Goal: Information Seeking & Learning: Learn about a topic

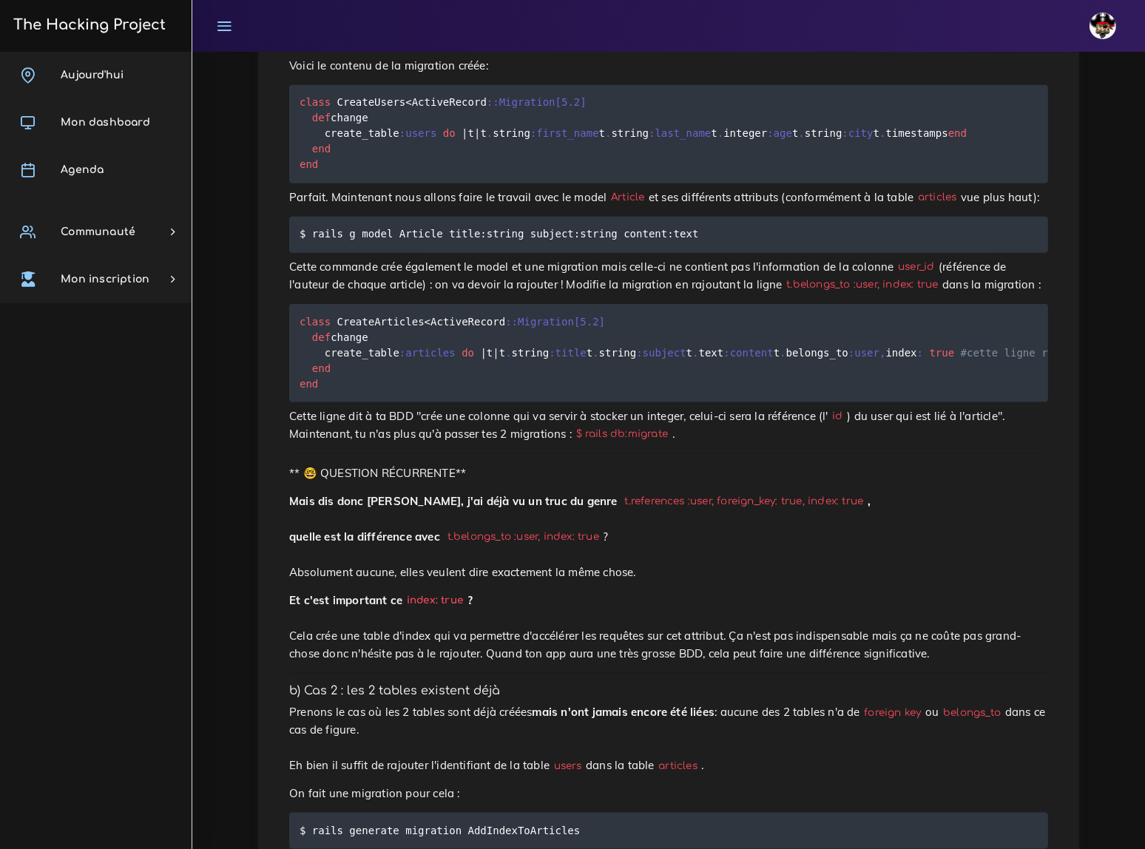
scroll to position [2018, 0]
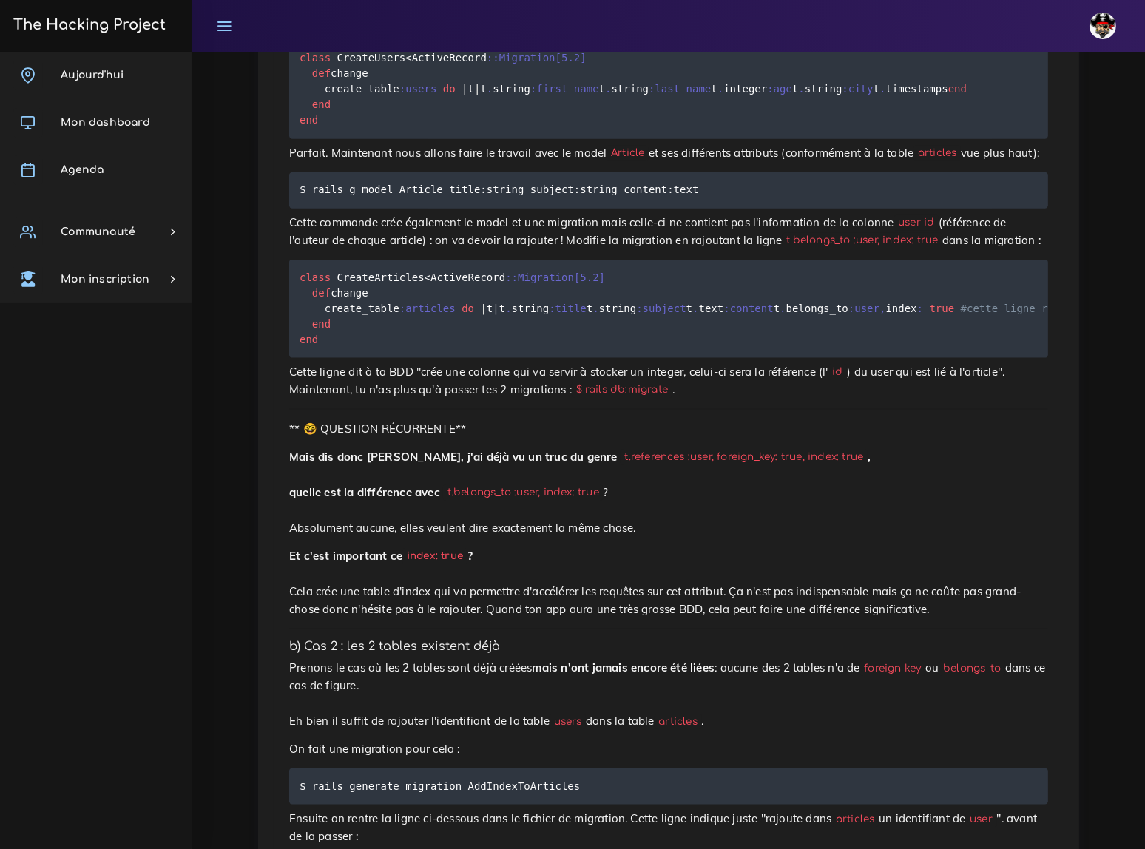
drag, startPoint x: 301, startPoint y: 301, endPoint x: 303, endPoint y: 355, distance: 54.1
click at [303, 355] on pre "class CreateArticles < ActiveRecord : :Migration [ 5.2 ] def change create_tabl…" at bounding box center [668, 309] width 759 height 98
copy code "t . string :title t . string :subject t . text :content t . belongs_to :user , …"
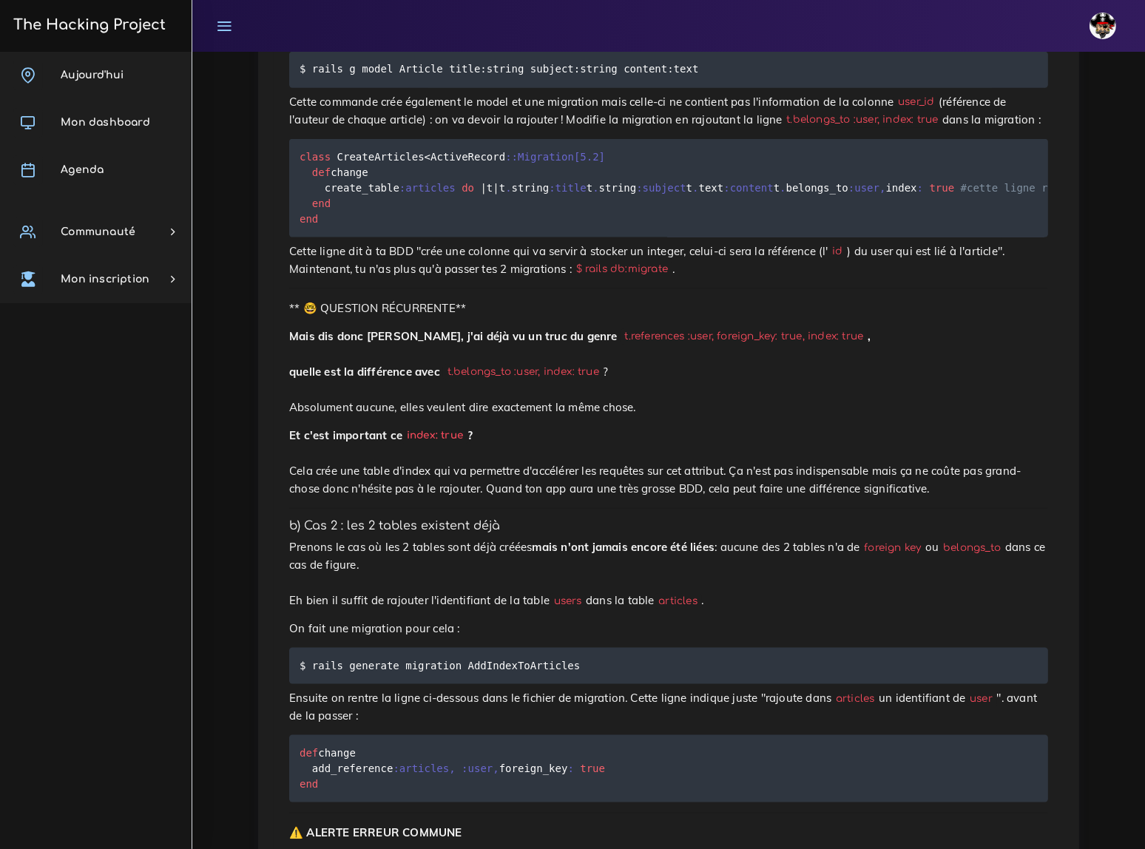
scroll to position [2153, 0]
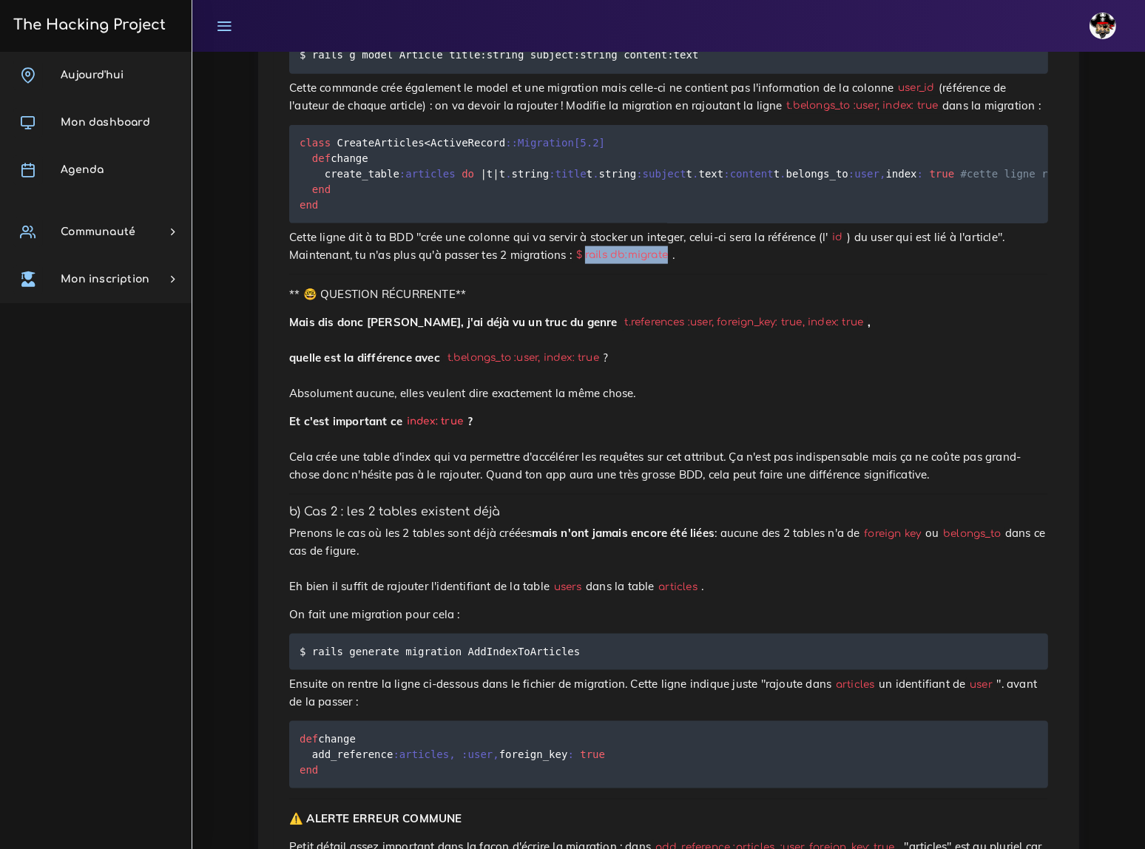
drag, startPoint x: 468, startPoint y: 333, endPoint x: 543, endPoint y: 333, distance: 74.7
click at [572, 263] on code "$ rails db:migrate" at bounding box center [622, 256] width 101 height 16
copy code "rails db:migrate"
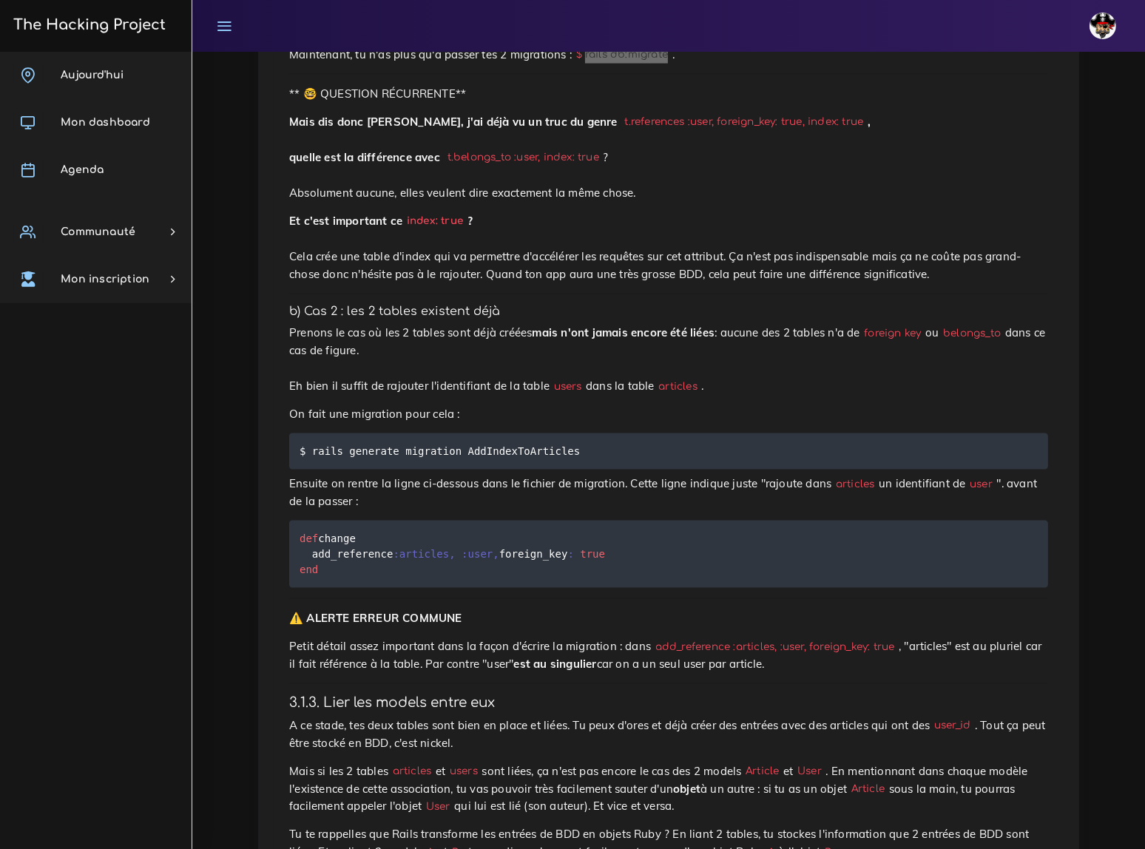
scroll to position [2354, 0]
click at [661, 201] on p "Mais dis donc Jamy, j'ai déjà vu un truc du genre t.references :user, foreign_k…" at bounding box center [668, 156] width 759 height 89
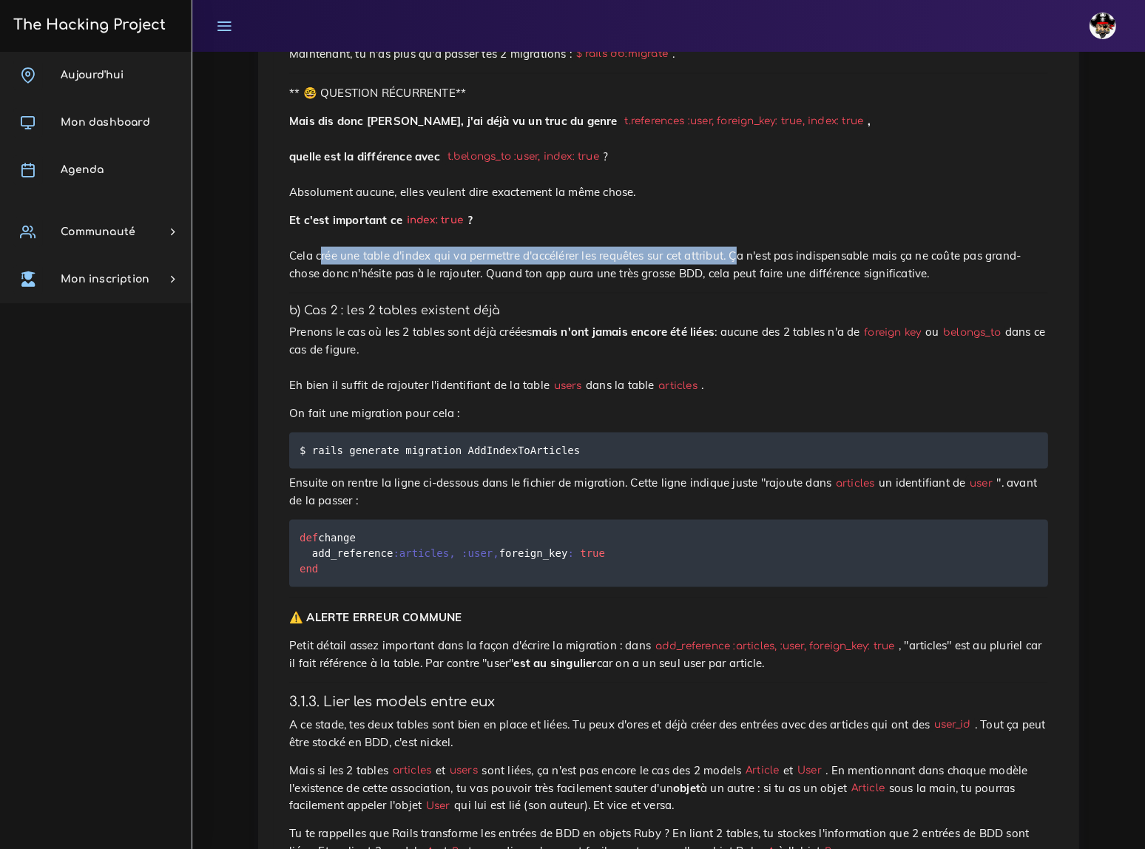
drag, startPoint x: 312, startPoint y: 314, endPoint x: 691, endPoint y: 314, distance: 379.6
click at [691, 283] on p "Et c'est important ce index: true ? Cela crée une table d'index qui va permettr…" at bounding box center [668, 247] width 759 height 71
copy p "crée une table d'index qui va permettre d'accélérer les requêtes sur cet attrib…"
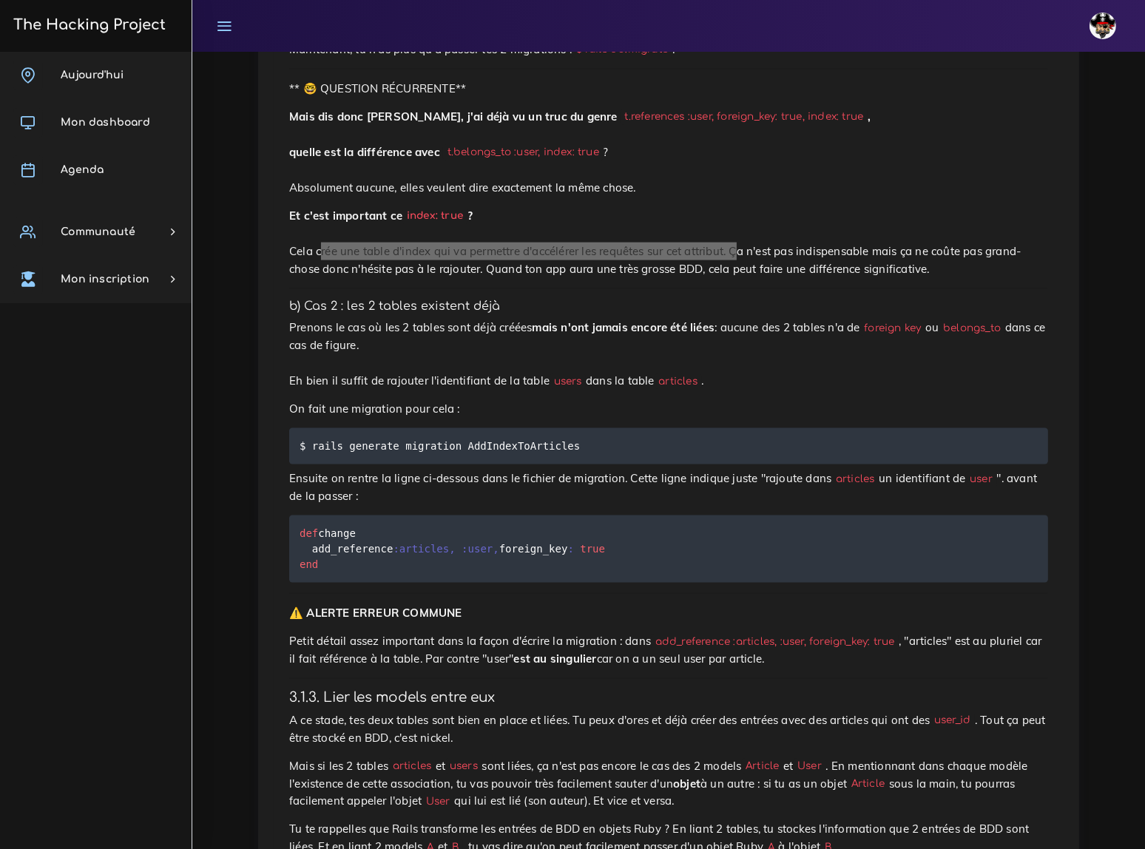
scroll to position [2421, 0]
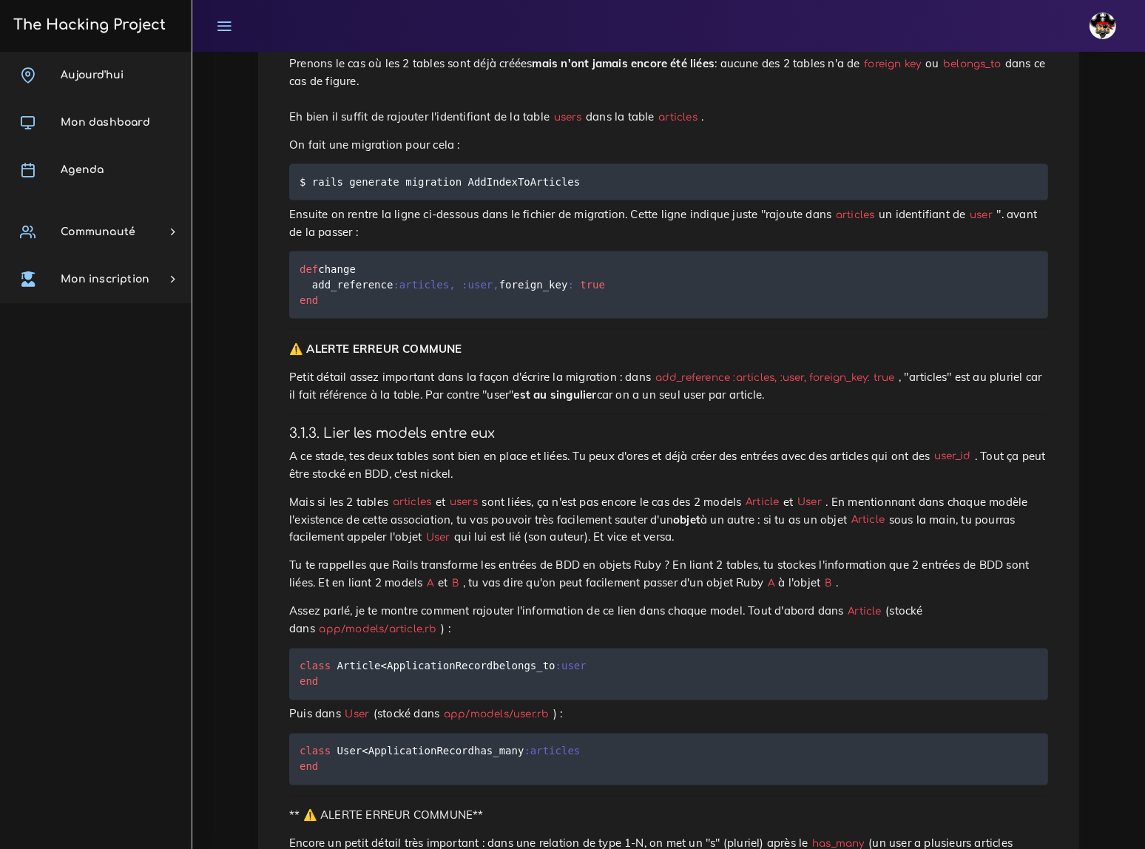
scroll to position [2623, 0]
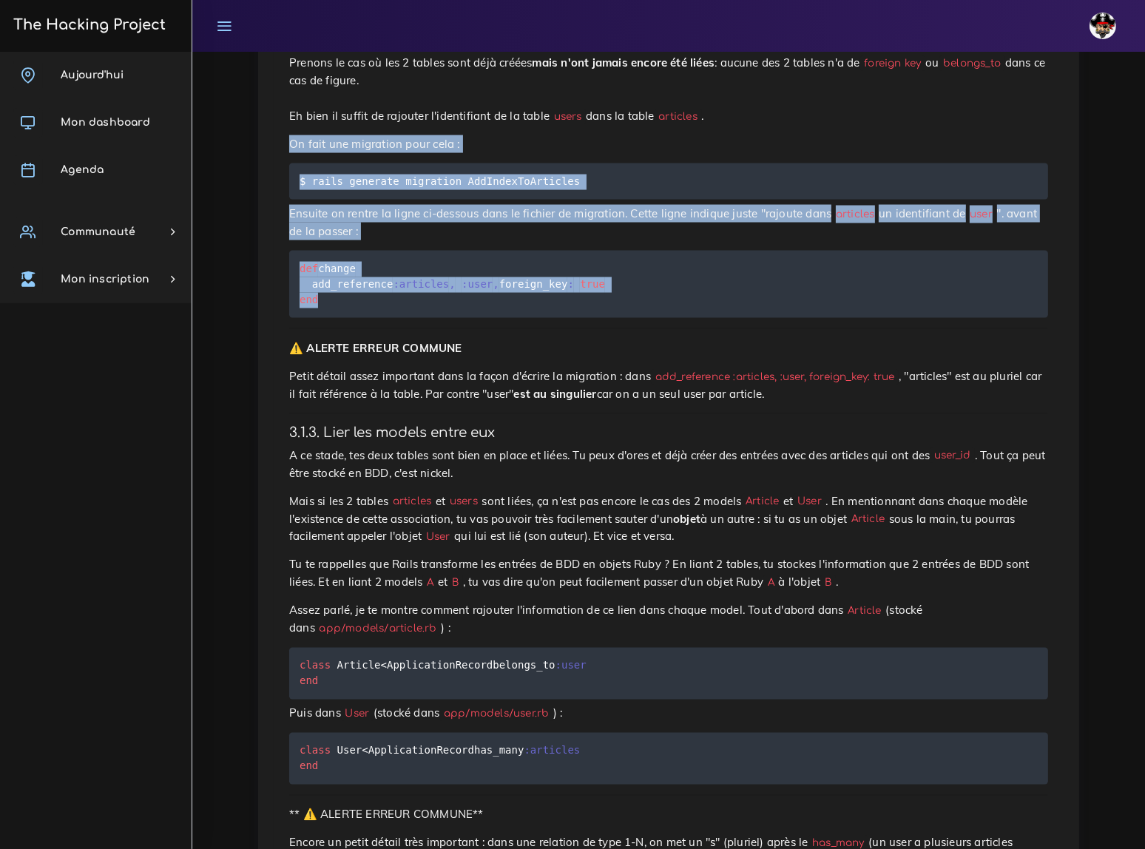
drag, startPoint x: 290, startPoint y: 183, endPoint x: 358, endPoint y: 313, distance: 147.0
copy div "On fait une migration pour cela : $ rails generate migration AddIndexToArticles…"
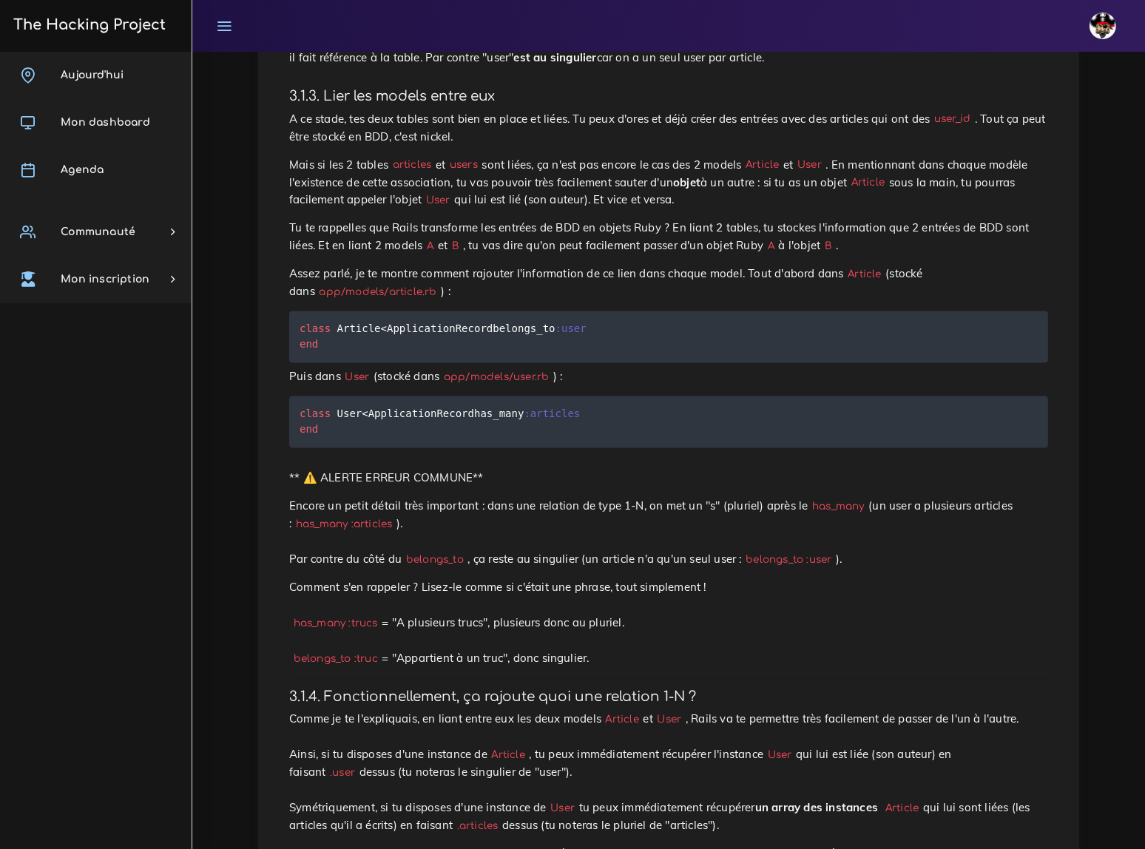
scroll to position [3026, 0]
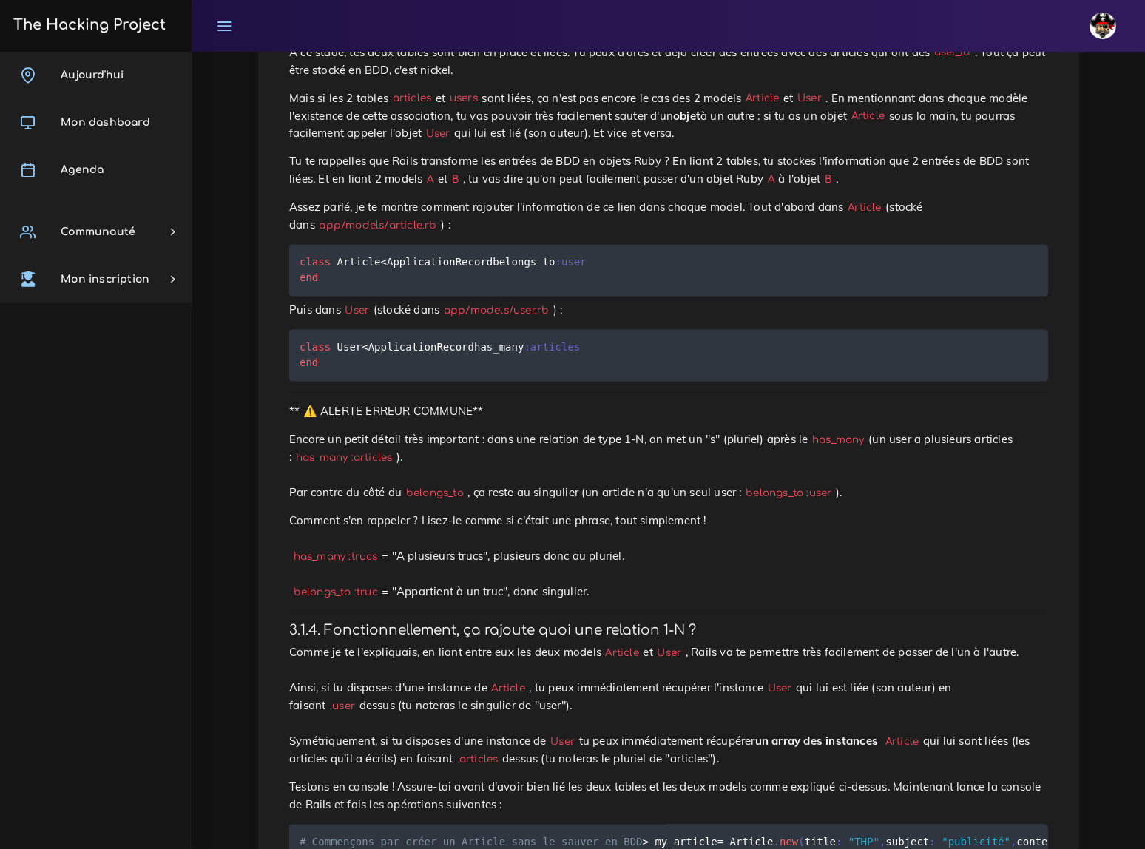
drag, startPoint x: 300, startPoint y: 246, endPoint x: 297, endPoint y: 255, distance: 9.2
click at [297, 255] on pre "class Article < ApplicationRecord belongs_to :user end" at bounding box center [668, 271] width 759 height 52
drag, startPoint x: 300, startPoint y: 244, endPoint x: 300, endPoint y: 259, distance: 14.8
click at [300, 259] on code "class Article < ApplicationRecord belongs_to :user end" at bounding box center [443, 271] width 287 height 32
copy code "belongs_to :user"
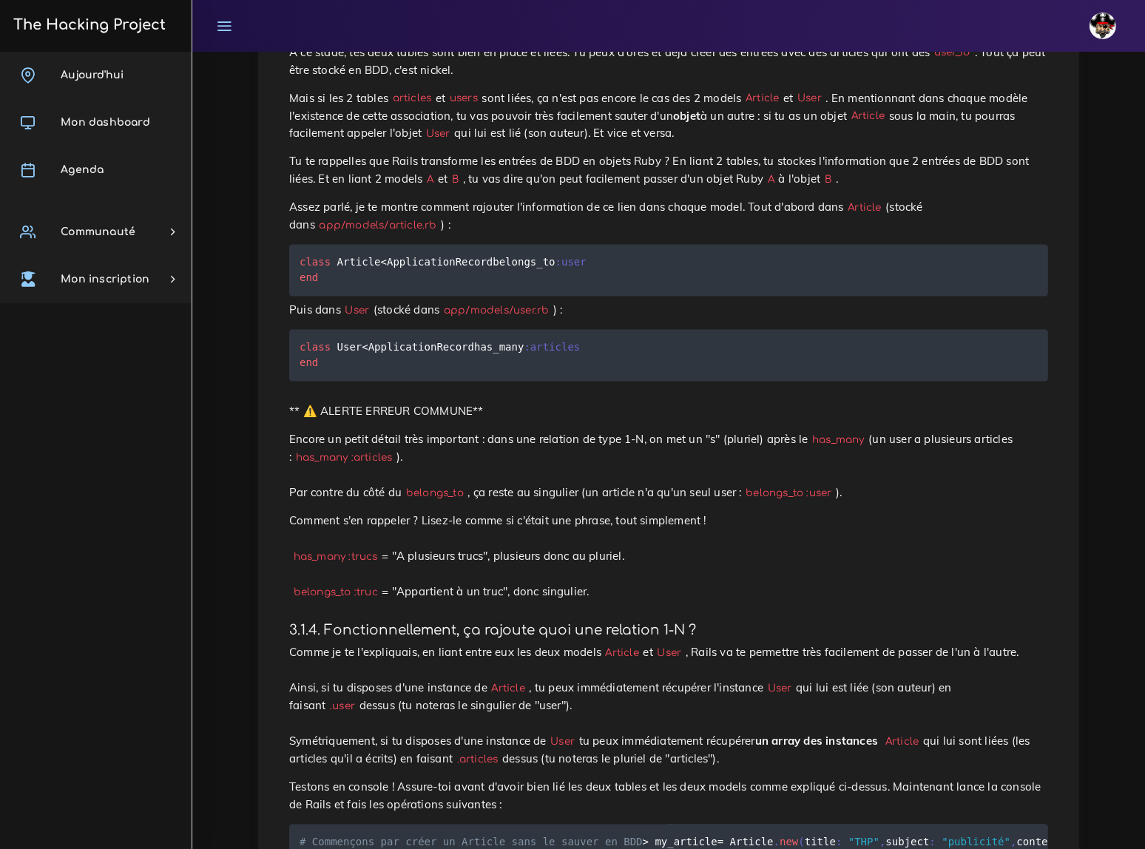
click at [817, 330] on pre "class User < ApplicationRecord has_many :articles end" at bounding box center [668, 356] width 759 height 52
drag, startPoint x: 300, startPoint y: 342, endPoint x: 297, endPoint y: 358, distance: 16.7
click at [297, 358] on pre "class User < ApplicationRecord has_many :articles end" at bounding box center [668, 356] width 759 height 52
copy code "has_many :articles"
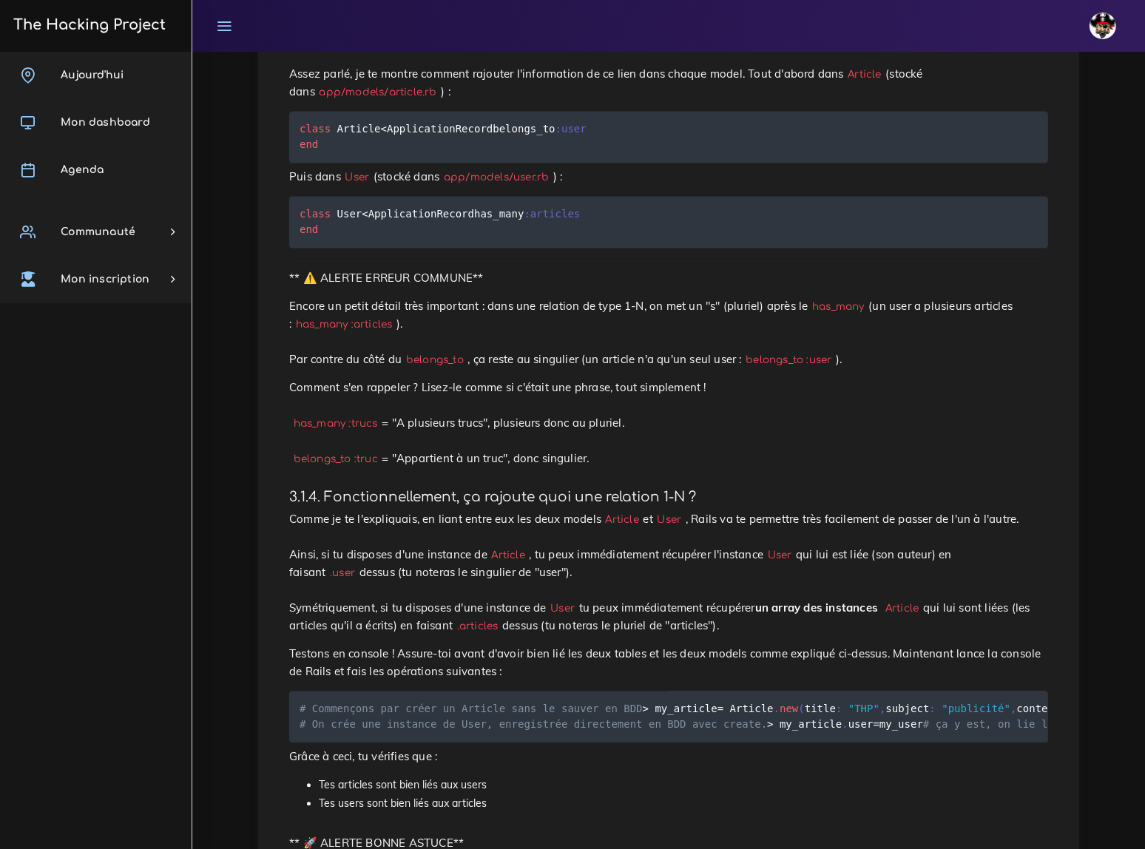
scroll to position [3161, 0]
click at [289, 297] on p "Encore un petit détail très important : dans une relation de type 1-N, on met u…" at bounding box center [668, 332] width 759 height 71
drag, startPoint x: 471, startPoint y: 297, endPoint x: 575, endPoint y: 430, distance: 168.6
copy div "dans une relation de type 1-N, on met un "s" (pluriel) après le has_many (un us…"
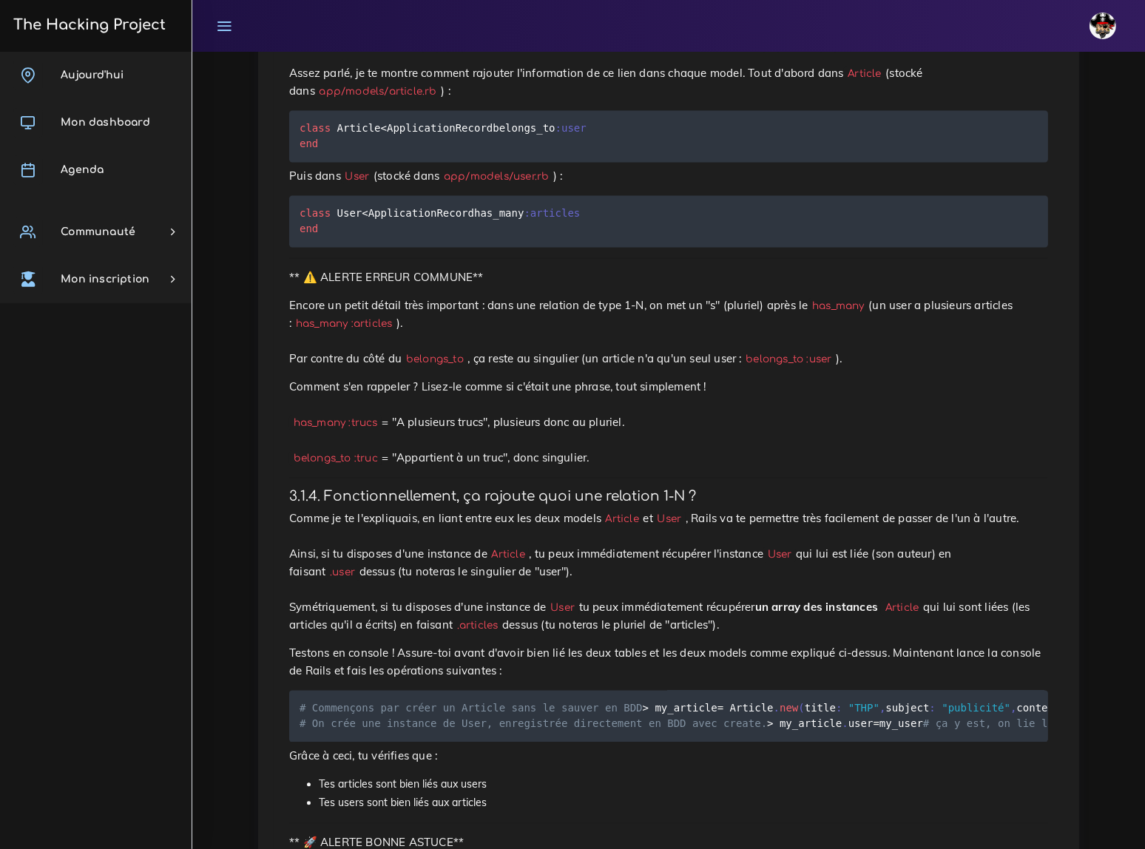
click at [892, 386] on p "Comment s'en rappeler ? Lisez-le comme si c'était une phrase, tout simplement !…" at bounding box center [668, 422] width 759 height 89
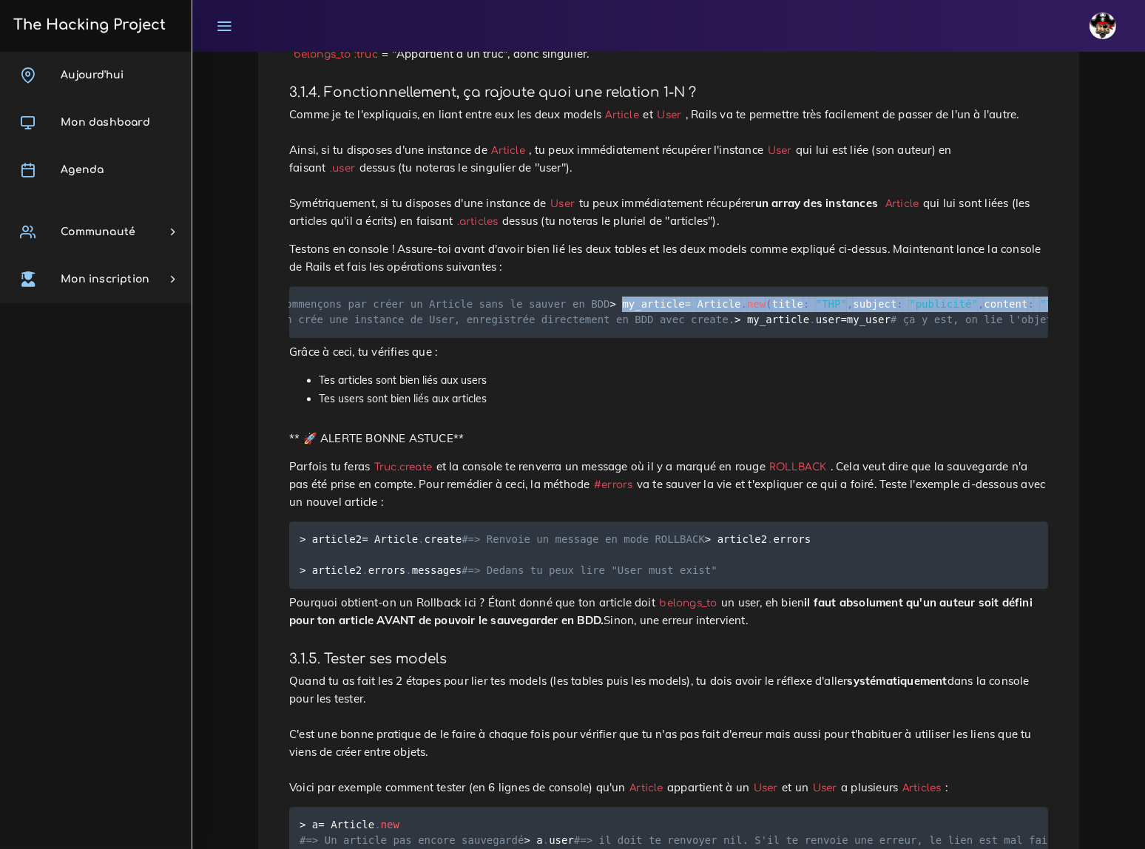
scroll to position [0, 75]
drag, startPoint x: 310, startPoint y: 266, endPoint x: 1051, endPoint y: 266, distance: 740.7
copy code "my_article = Article . new ( title : "THP" , subject : "publicité" , content : …"
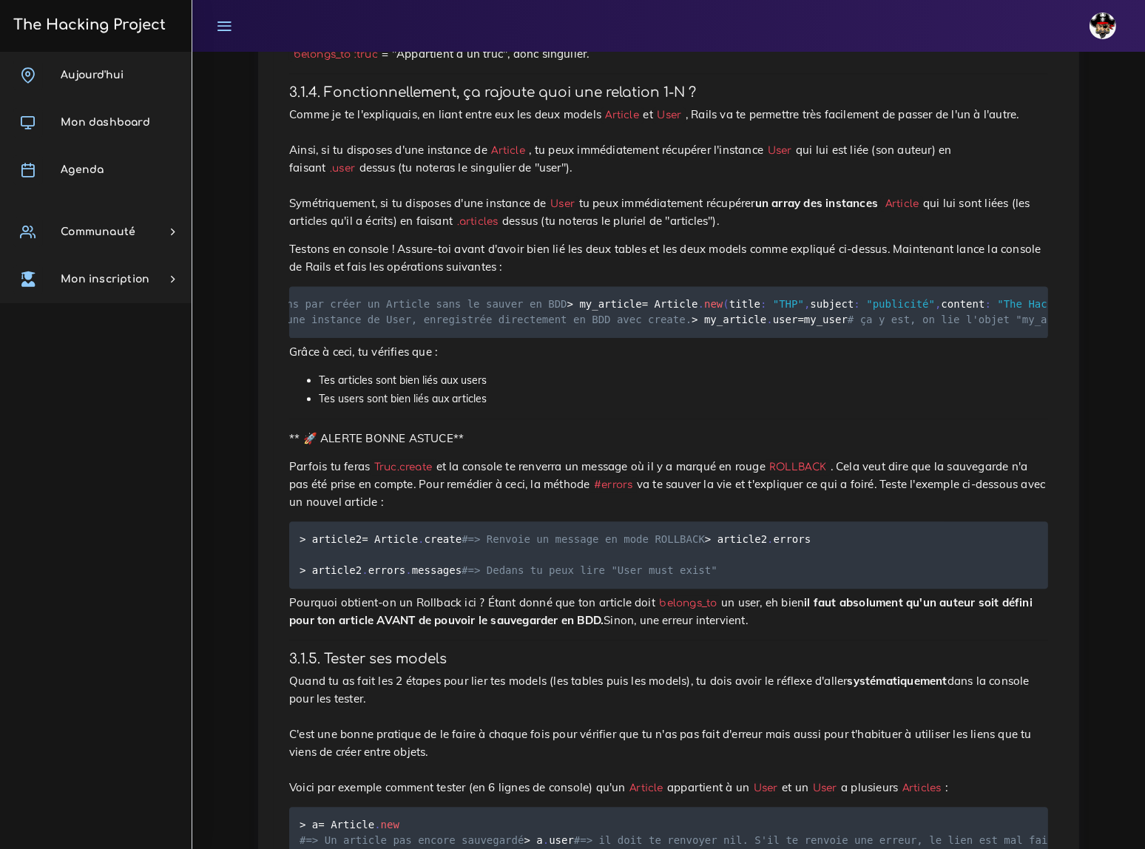
drag, startPoint x: 310, startPoint y: 296, endPoint x: 402, endPoint y: 292, distance: 91.8
click at [402, 292] on pre "# Commençons par créer un Article sans le sauver en BDD > my_article = Article …" at bounding box center [668, 312] width 759 height 52
copy code "my_article . user"
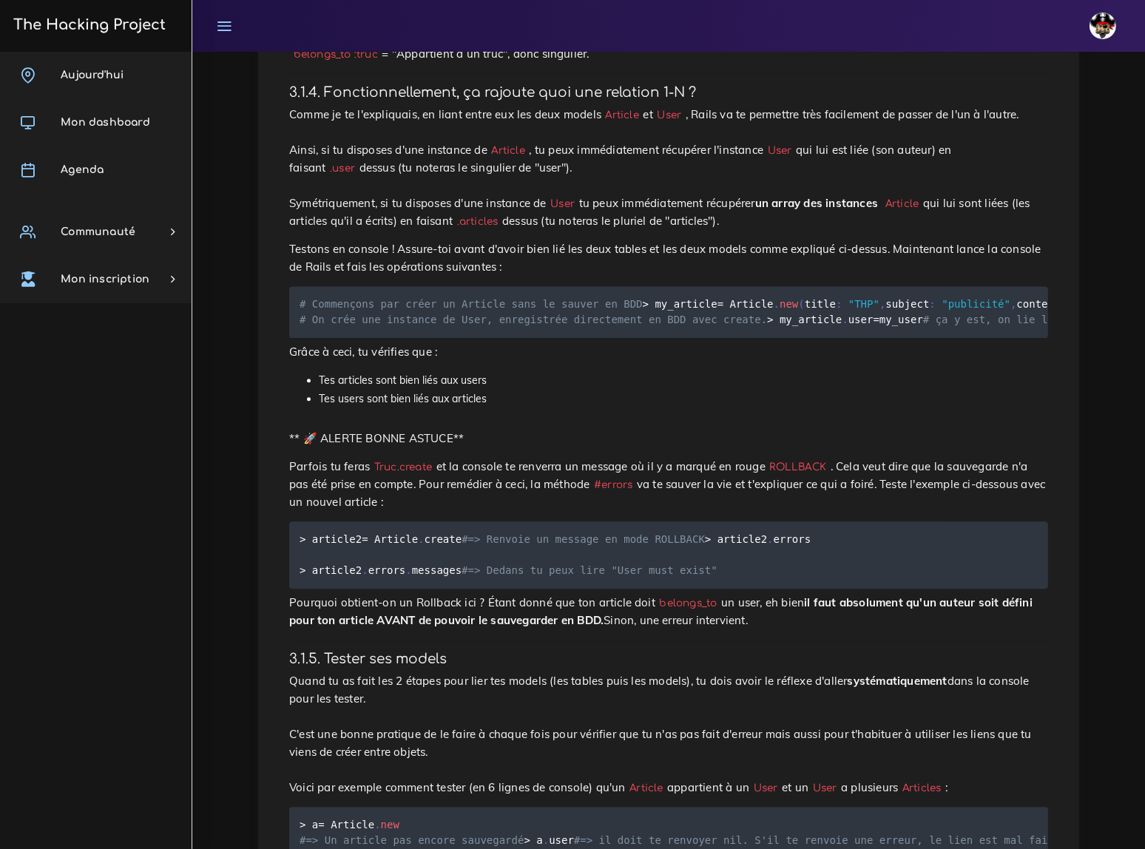
drag, startPoint x: 311, startPoint y: 360, endPoint x: 821, endPoint y: 362, distance: 510.6
click at [821, 338] on pre "# Commençons par créer un Article sans le sauver en BDD > my_article = Article …" at bounding box center [668, 312] width 759 height 52
copy code "my_user = User . create ( first_name : "moi" , last_name : "même" , city : "Mon…"
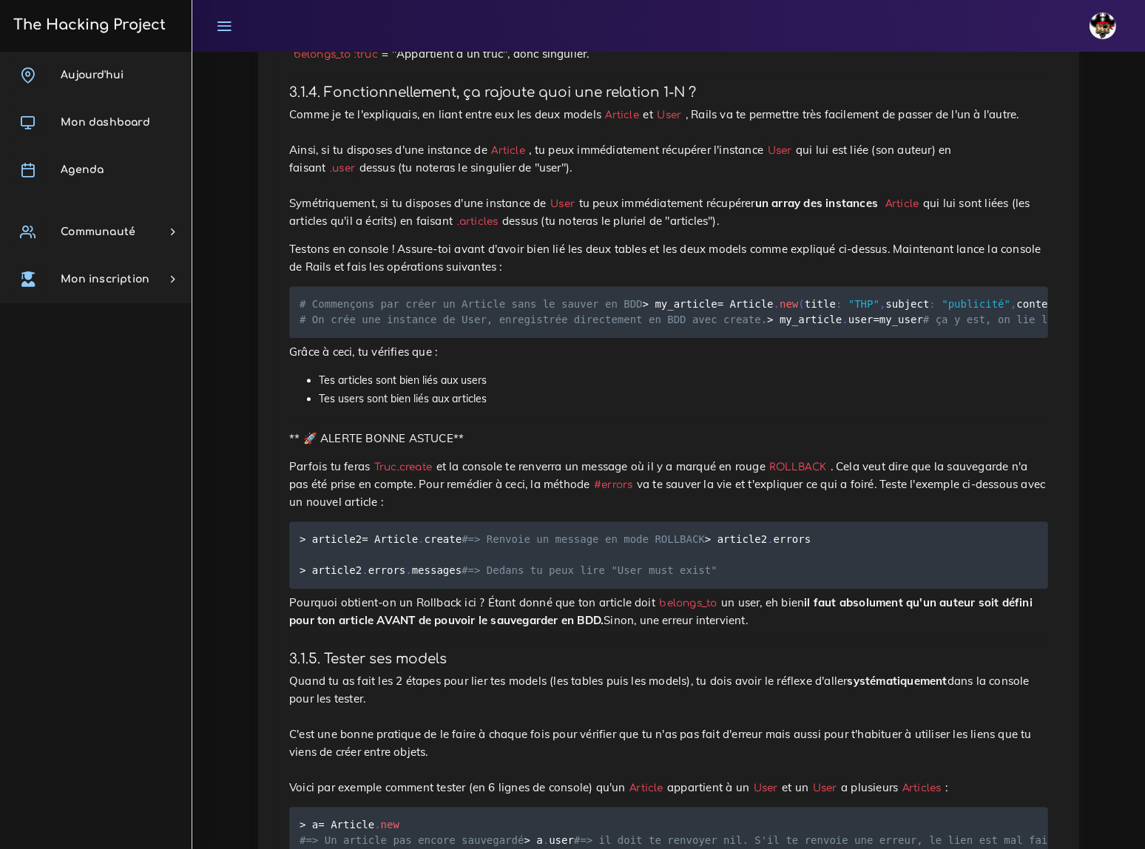
drag, startPoint x: 310, startPoint y: 403, endPoint x: 455, endPoint y: 400, distance: 145.1
click at [455, 338] on pre "# Commençons par créer un Article sans le sauver en BDD > my_article = Article …" at bounding box center [668, 312] width 759 height 52
drag, startPoint x: 311, startPoint y: 468, endPoint x: 397, endPoint y: 471, distance: 85.9
click at [397, 338] on pre "# Commençons par créer un Article sans le sauver en BDD > my_article = Article …" at bounding box center [668, 312] width 759 height 52
drag, startPoint x: 312, startPoint y: 511, endPoint x: 443, endPoint y: 508, distance: 131.0
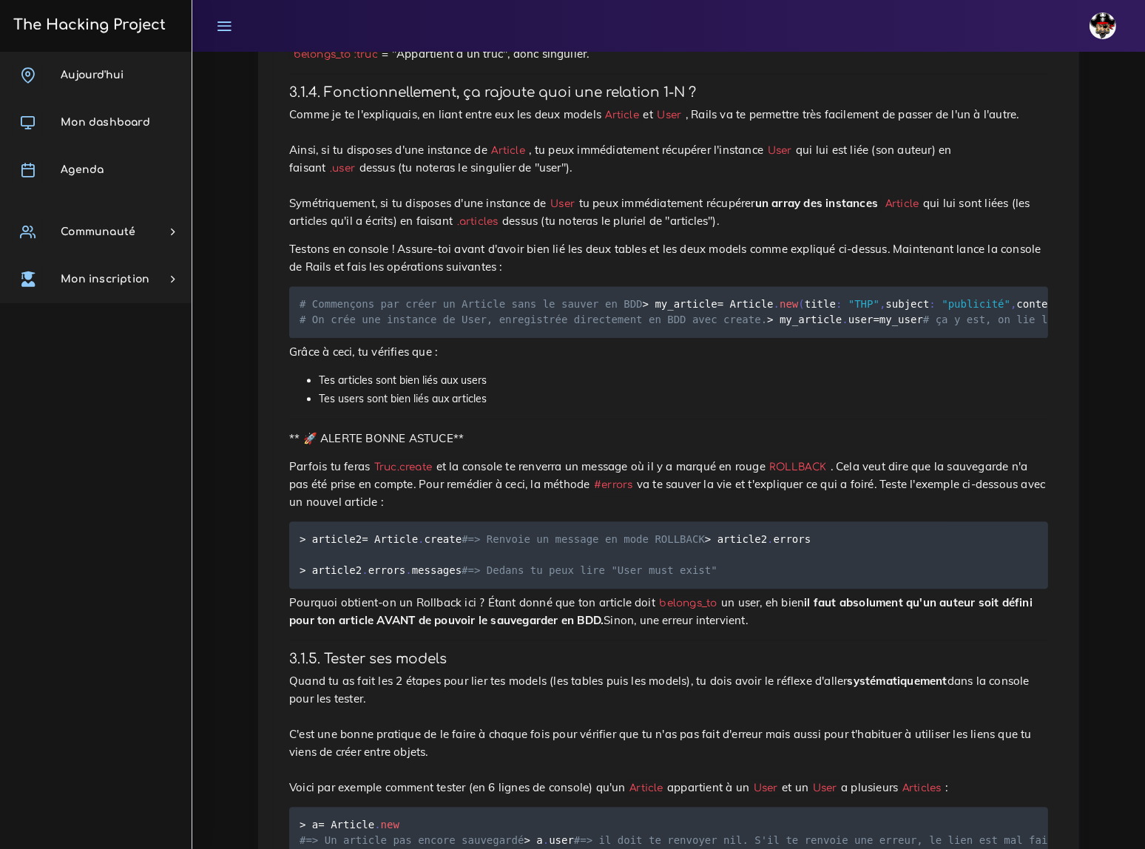
click at [443, 338] on pre "# Commençons par créer un Article sans le sauver en BDD > my_article = Article …" at bounding box center [668, 312] width 759 height 52
drag, startPoint x: 304, startPoint y: 562, endPoint x: 377, endPoint y: 562, distance: 72.5
drag, startPoint x: 303, startPoint y: 611, endPoint x: 411, endPoint y: 605, distance: 108.2
click at [411, 338] on pre "# Commençons par créer un Article sans le sauver en BDD > my_article = Article …" at bounding box center [668, 312] width 759 height 52
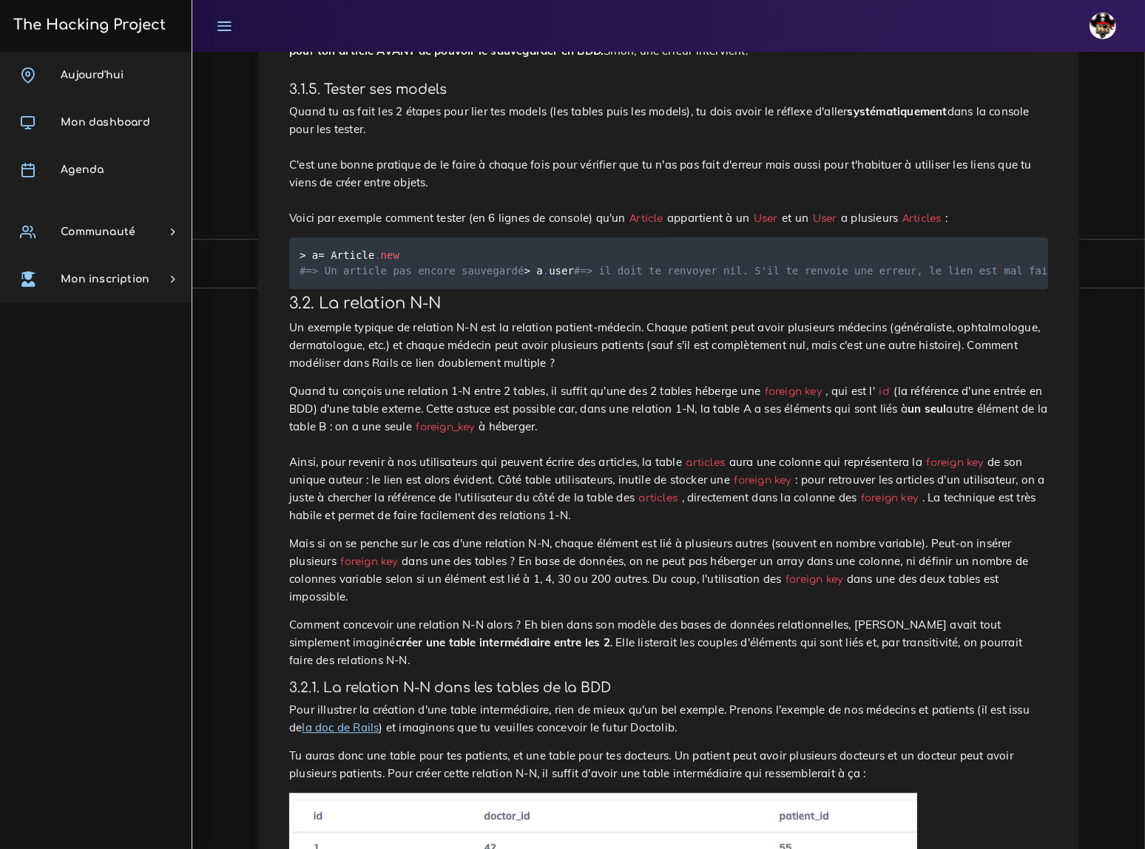
scroll to position [4103, 0]
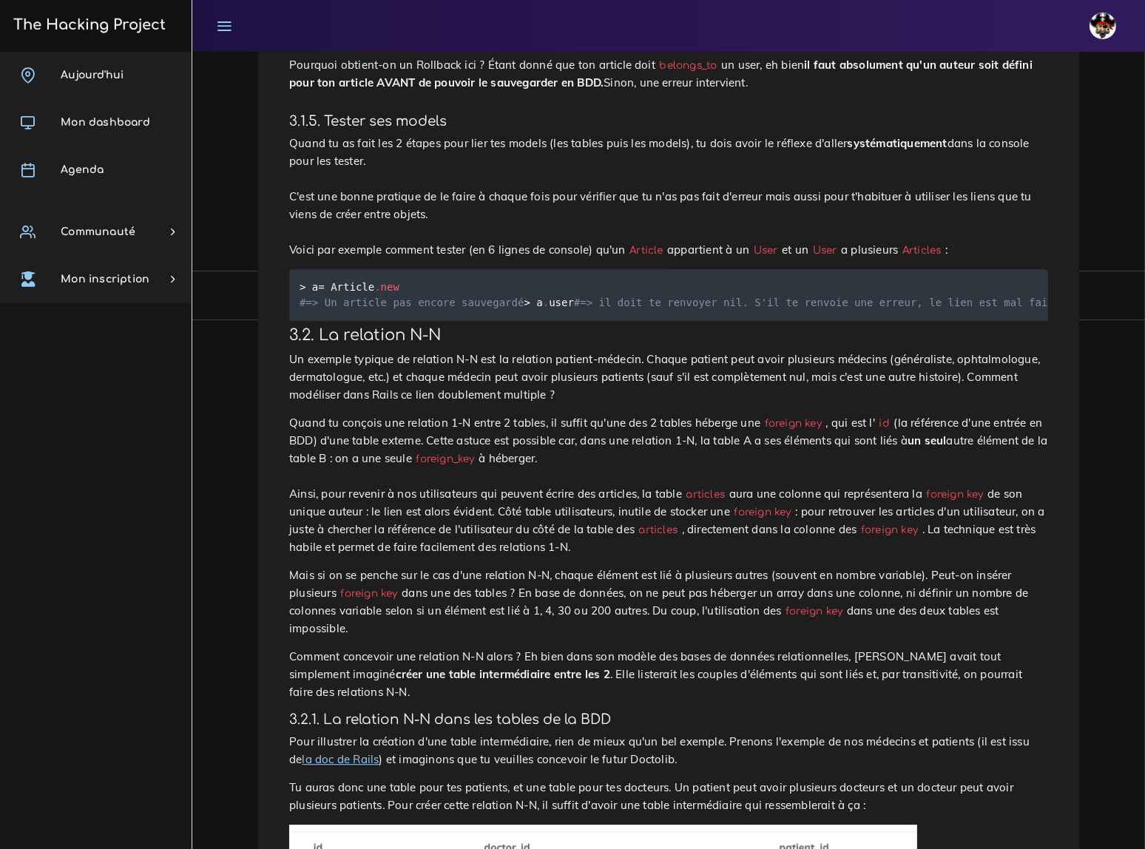
drag, startPoint x: 312, startPoint y: 289, endPoint x: 460, endPoint y: 288, distance: 148.0
click at [460, 51] on pre "> article2 = Article . create #=> Renvoie un message en mode ROLLBACK > article…" at bounding box center [668, 17] width 759 height 67
drag, startPoint x: 311, startPoint y: 334, endPoint x: 398, endPoint y: 332, distance: 87.3
click at [398, 51] on pre "> article2 = Article . create #=> Renvoie un message en mode ROLLBACK > article…" at bounding box center [668, 17] width 759 height 67
drag, startPoint x: 311, startPoint y: 361, endPoint x: 464, endPoint y: 366, distance: 153.2
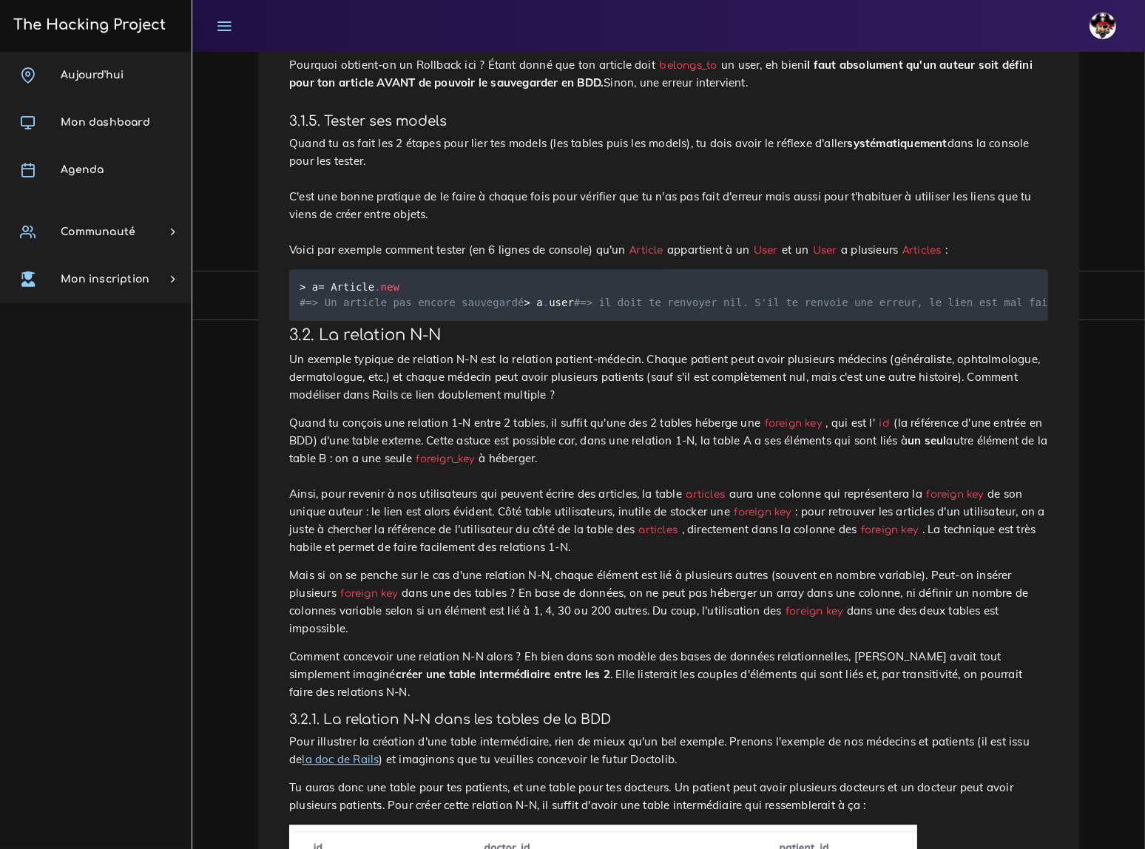
click at [464, 51] on pre "> article2 = Article . create #=> Renvoie un message en mode ROLLBACK > article…" at bounding box center [668, 17] width 759 height 67
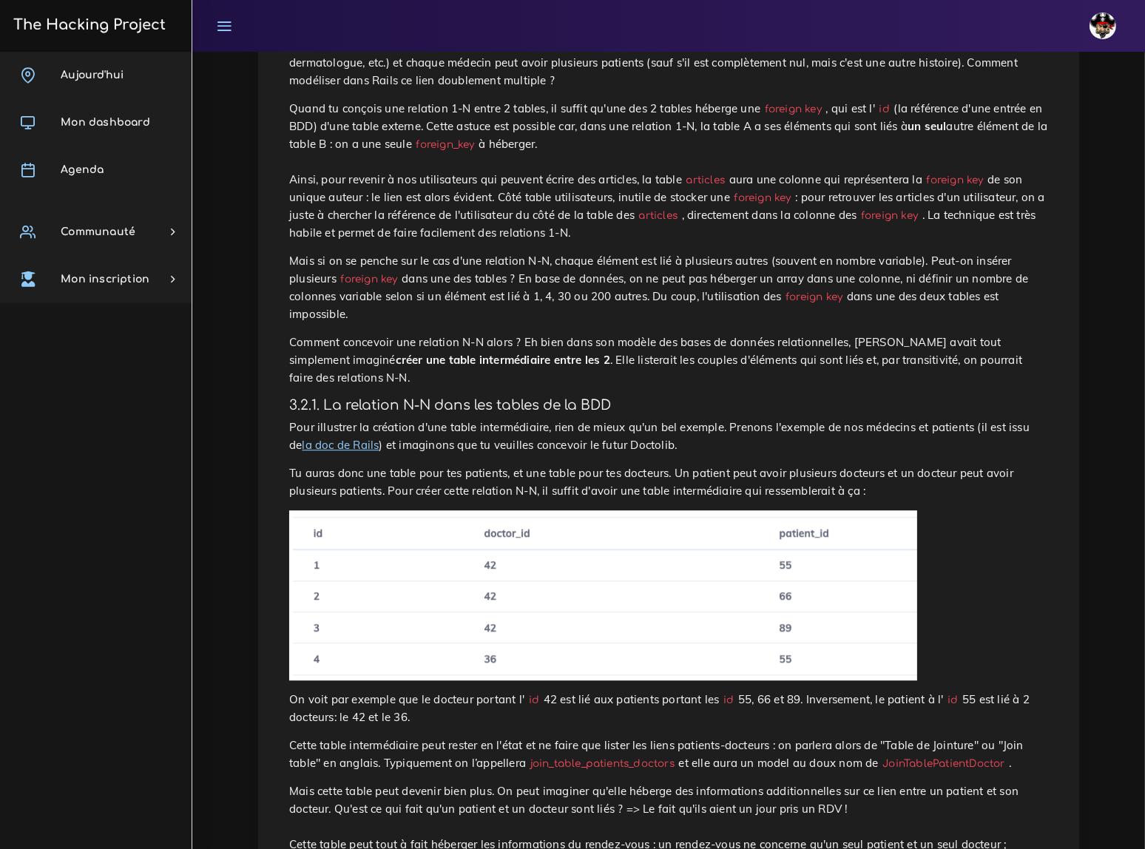
scroll to position [4484, 0]
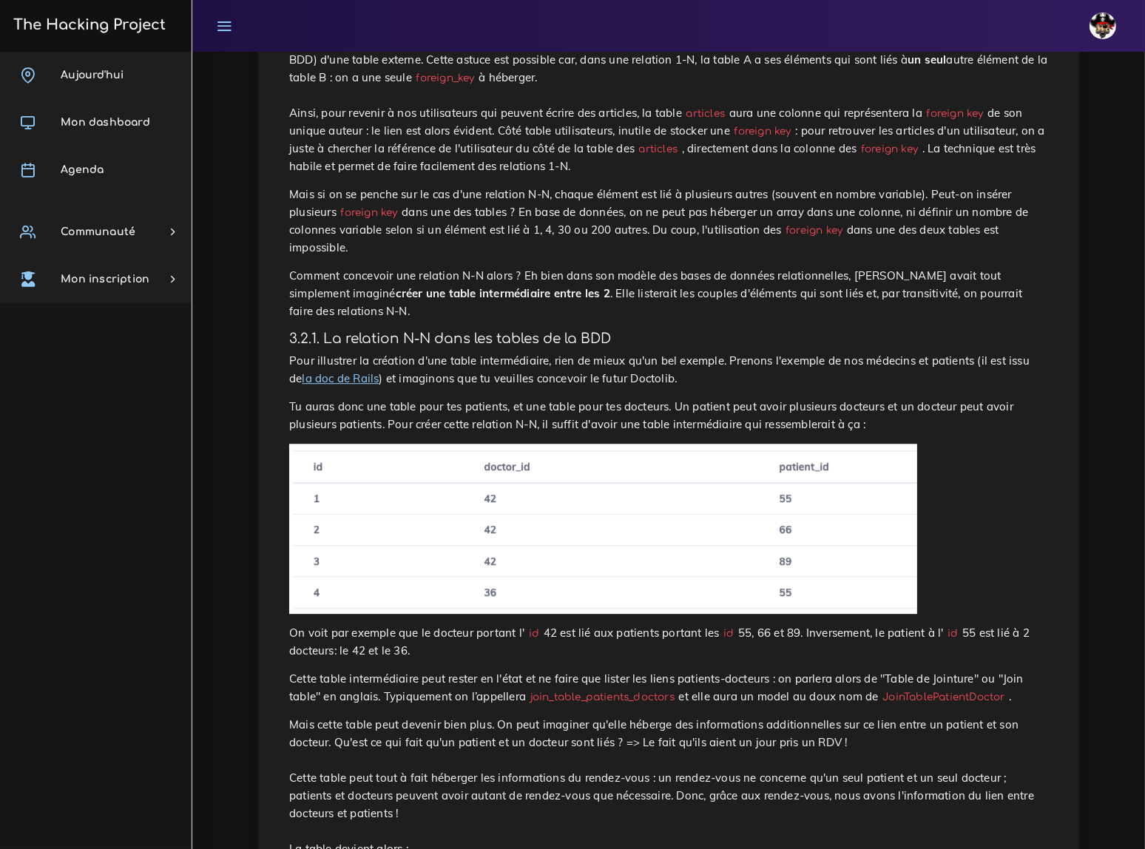
drag, startPoint x: 312, startPoint y: 213, endPoint x: 401, endPoint y: 218, distance: 89.6
drag, startPoint x: 312, startPoint y: 262, endPoint x: 346, endPoint y: 262, distance: 34.8
drag, startPoint x: 310, startPoint y: 309, endPoint x: 394, endPoint y: 306, distance: 83.6
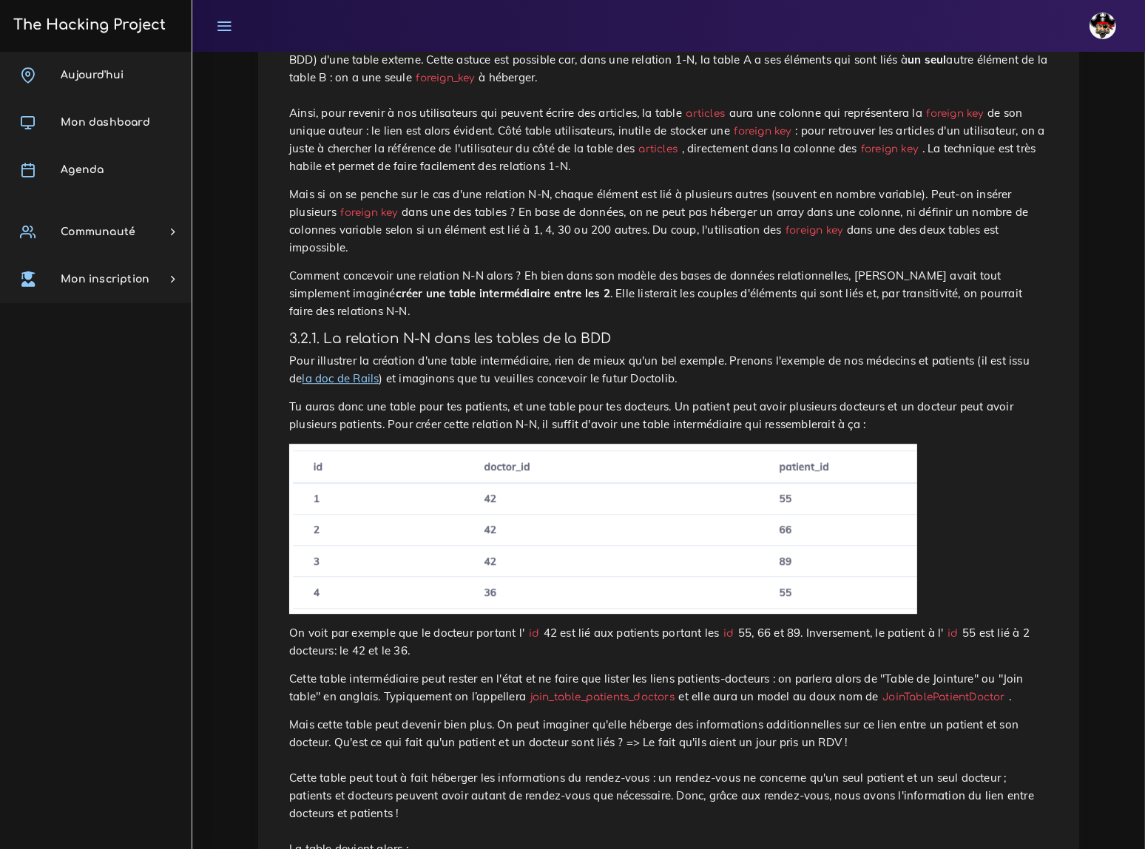
drag, startPoint x: 311, startPoint y: 352, endPoint x: 374, endPoint y: 357, distance: 63.1
drag, startPoint x: 311, startPoint y: 400, endPoint x: 355, endPoint y: 403, distance: 44.5
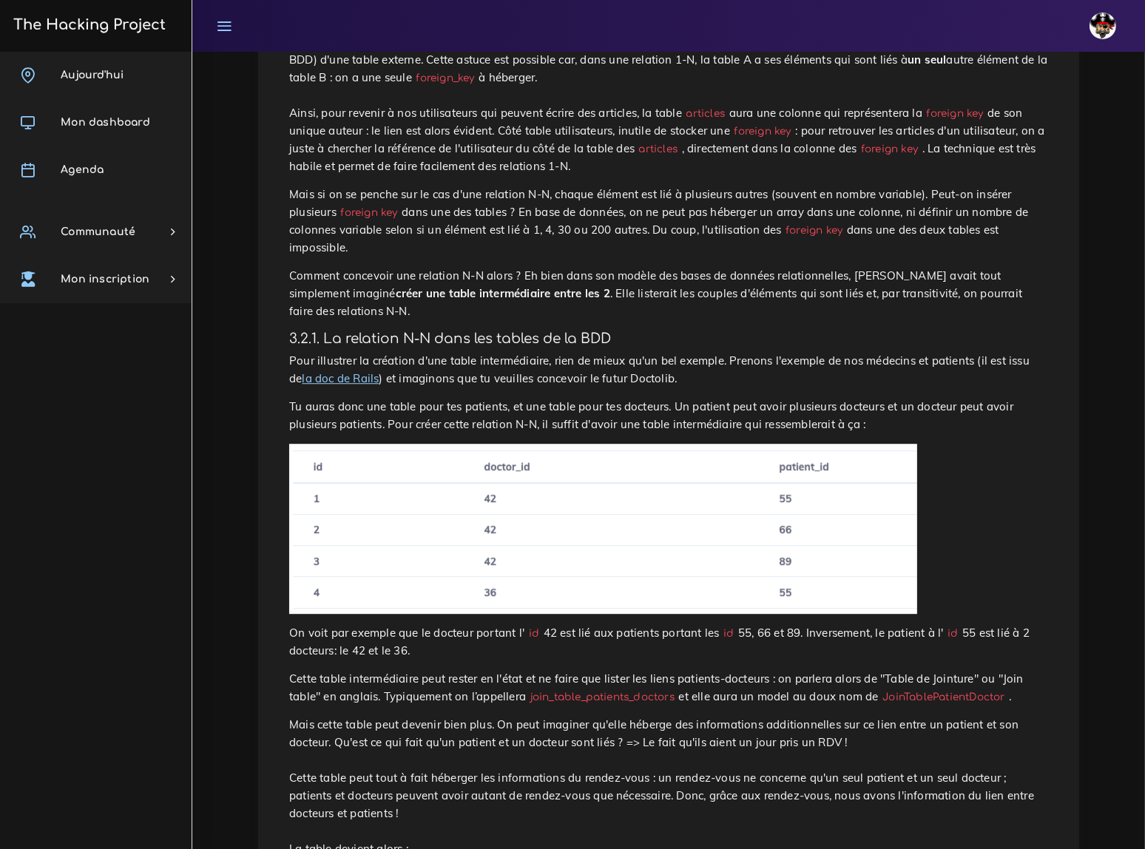
drag, startPoint x: 312, startPoint y: 447, endPoint x: 457, endPoint y: 451, distance: 145.1
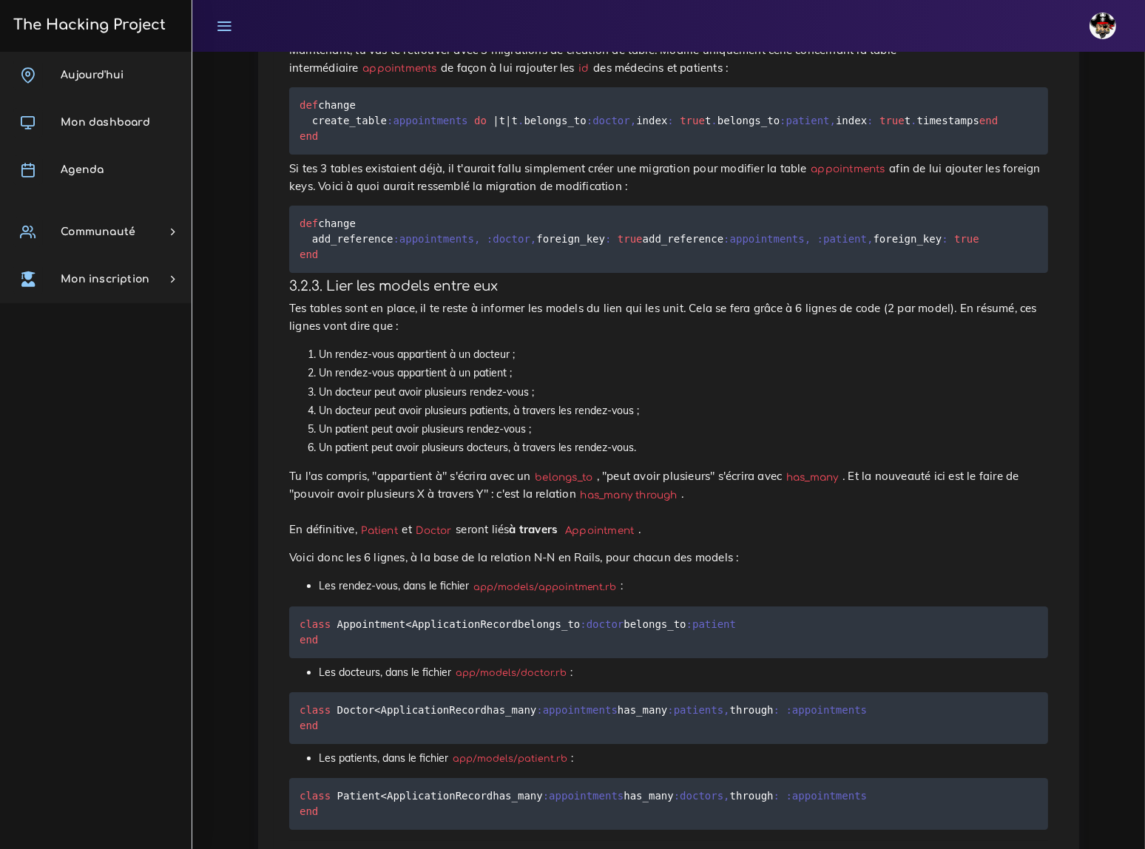
scroll to position [5880, 0]
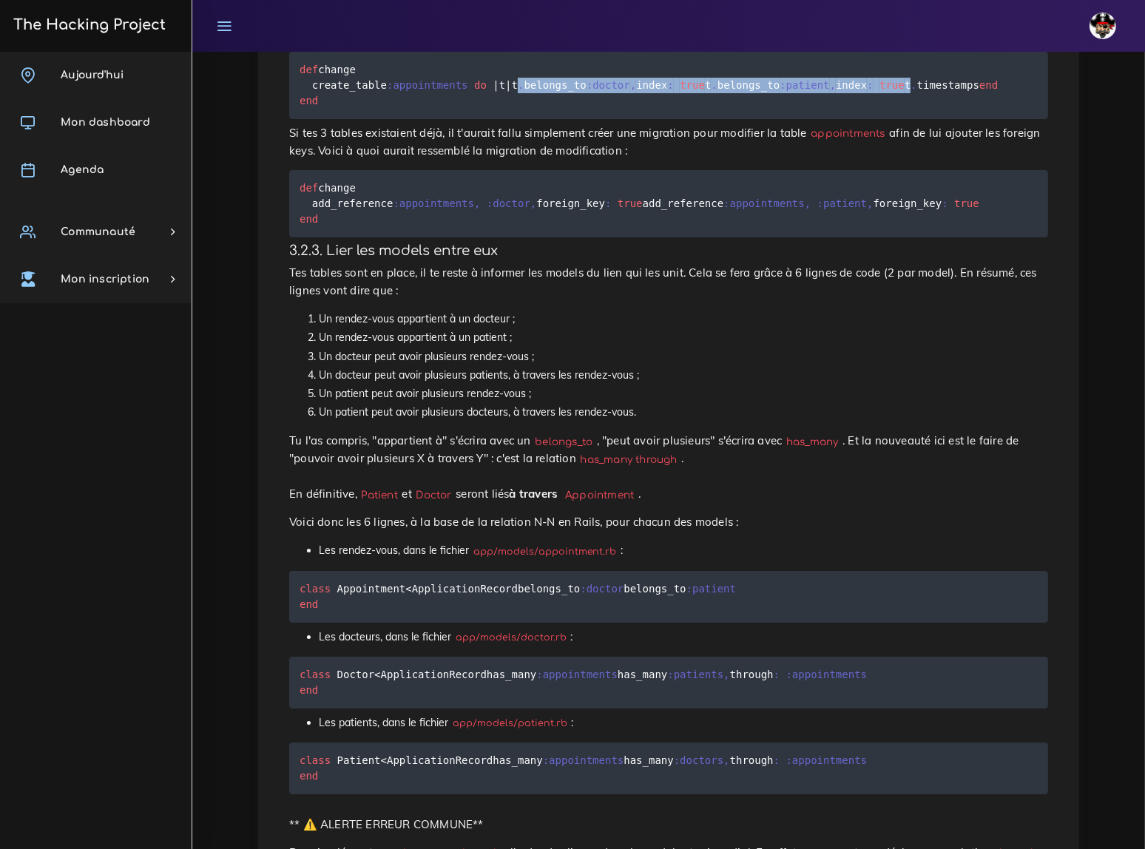
drag, startPoint x: 300, startPoint y: 471, endPoint x: 298, endPoint y: 499, distance: 28.2
click at [298, 119] on pre "def change create_table :appointments do | t | t . belongs_to :doctor , index :…" at bounding box center [668, 85] width 759 height 67
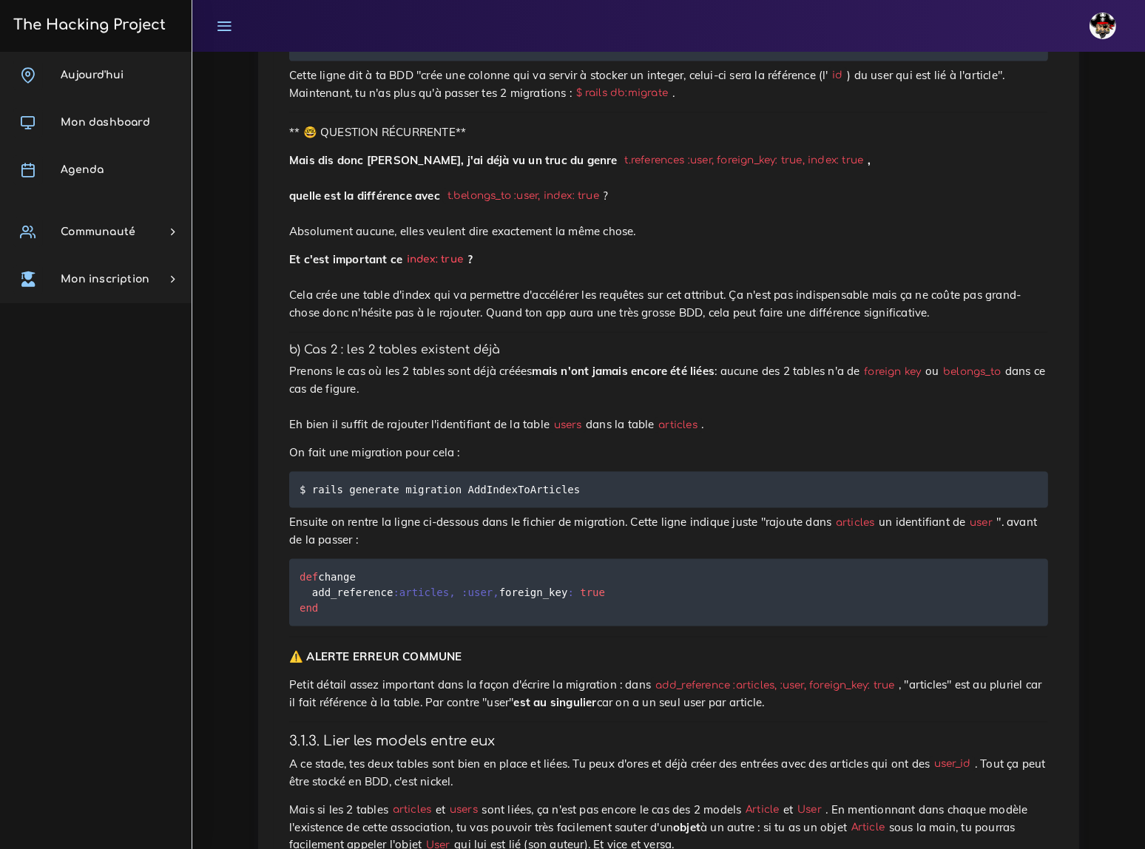
scroll to position [2583, 0]
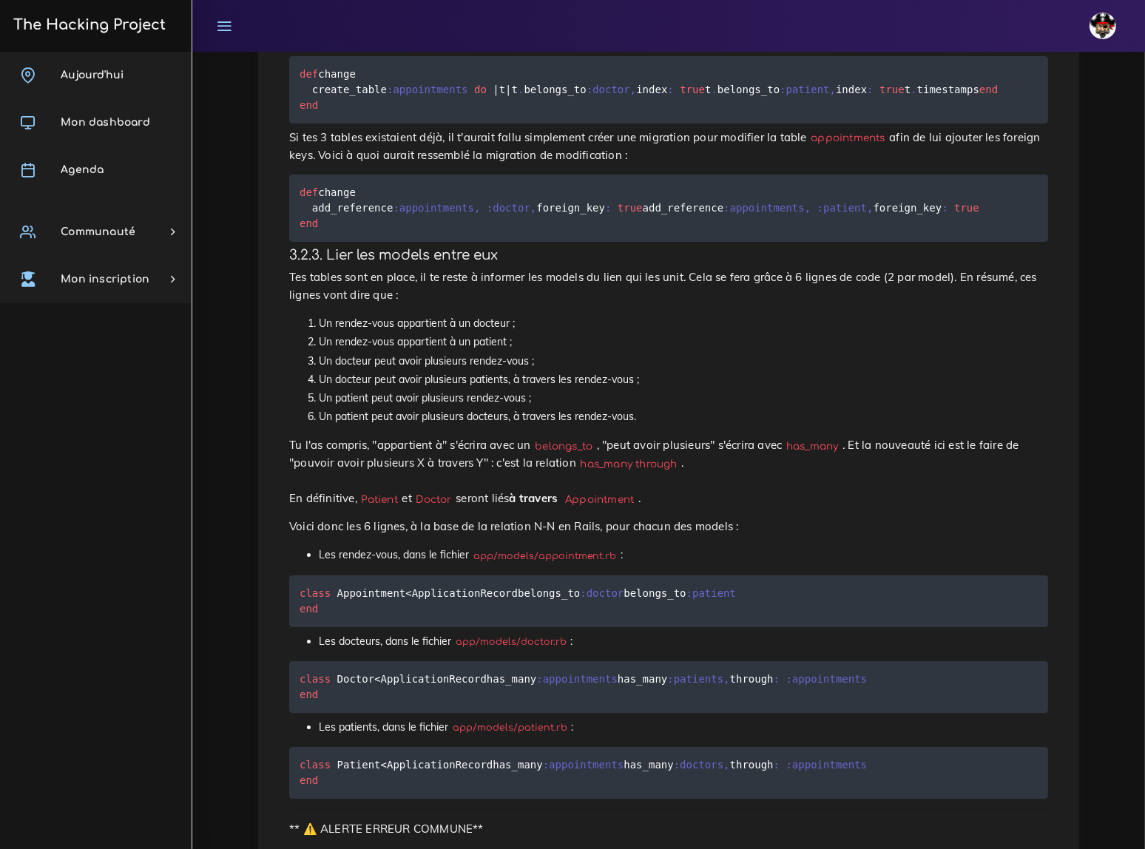
scroll to position [5880, 0]
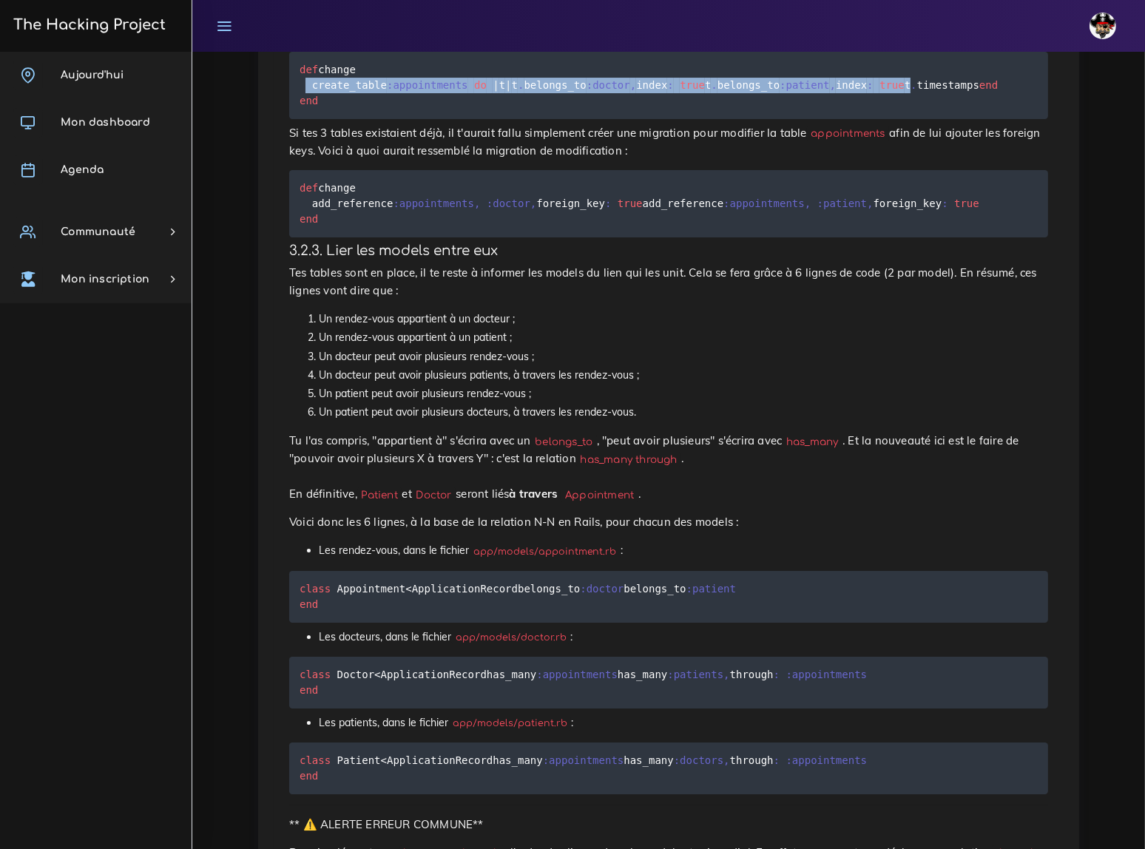
drag, startPoint x: 300, startPoint y: 457, endPoint x: 299, endPoint y: 503, distance: 45.9
click at [299, 119] on pre "def change create_table :appointments do | t | t . belongs_to :doctor , index :…" at bounding box center [668, 85] width 759 height 67
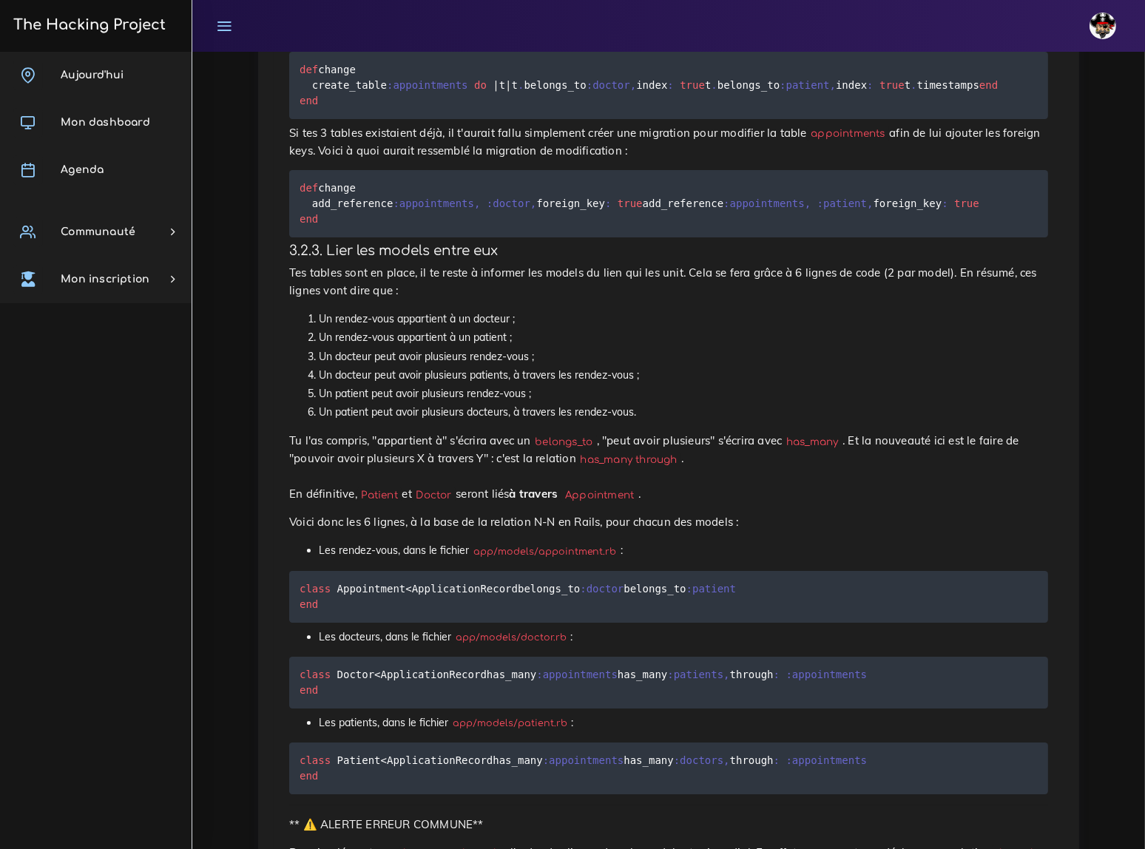
click at [615, 119] on pre "def change create_table :appointments do | t | t . belongs_to :doctor , index :…" at bounding box center [668, 85] width 759 height 67
drag, startPoint x: 300, startPoint y: 474, endPoint x: 300, endPoint y: 498, distance: 24.4
click at [300, 109] on code "def change create_table :appointments do | t | t . belongs_to :doctor , index :…" at bounding box center [649, 84] width 699 height 47
click at [632, 119] on pre "def change create_table :appointments do | t | t . belongs_to :doctor , index :…" at bounding box center [668, 85] width 759 height 67
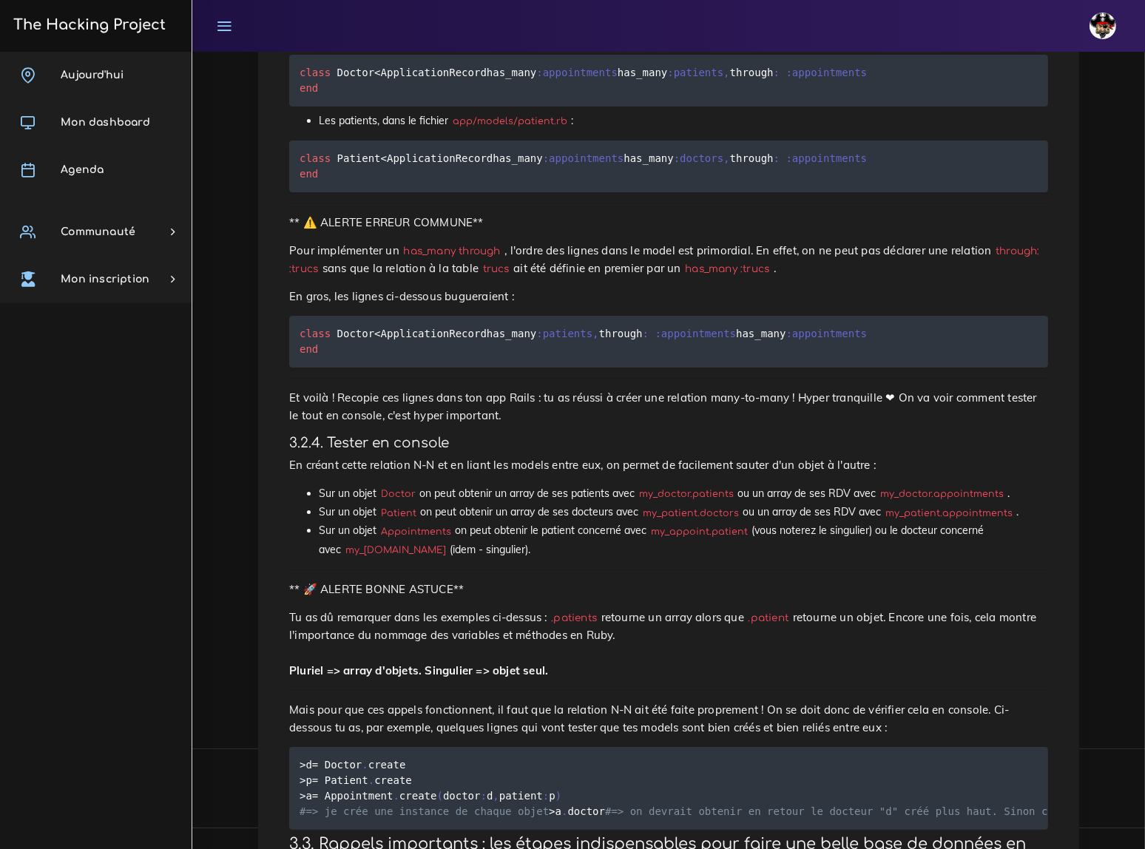
scroll to position [6485, 0]
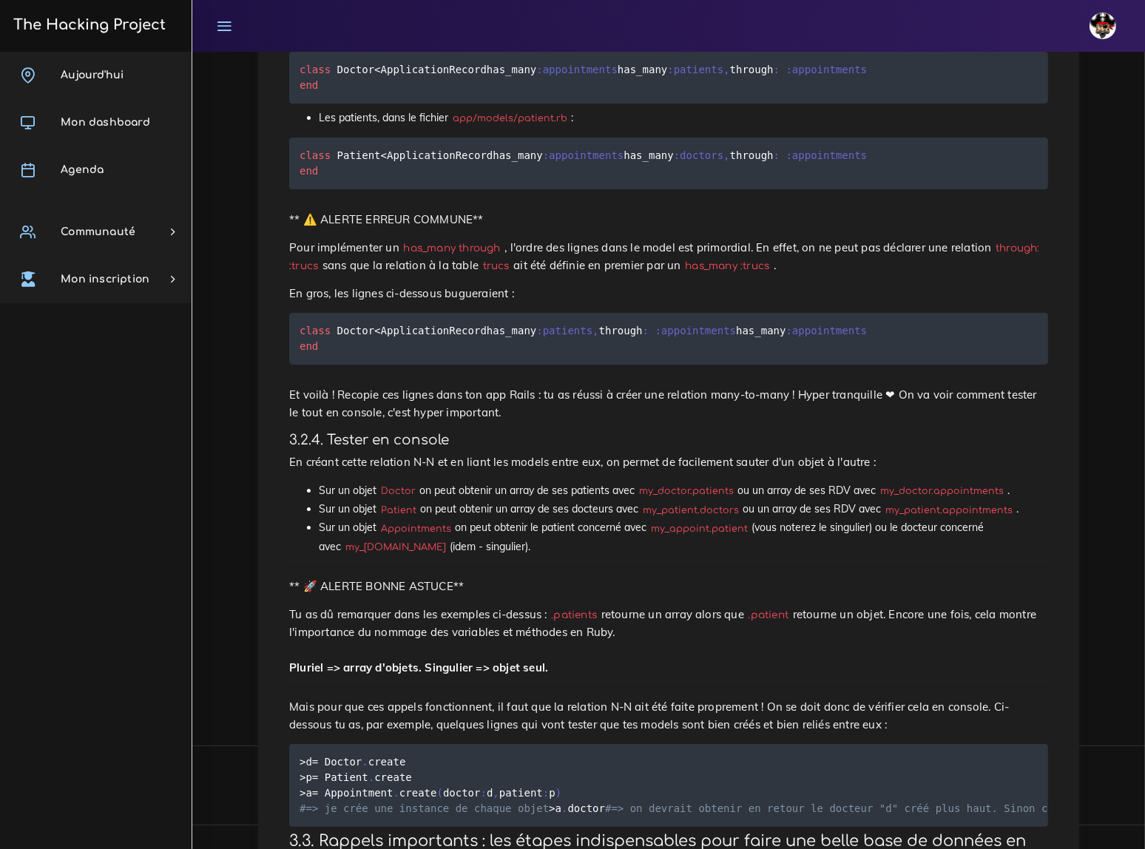
drag, startPoint x: 300, startPoint y: 423, endPoint x: 292, endPoint y: 451, distance: 29.8
click at [766, 41] on li "Les docteurs, dans le fichier app/models/doctor.rb :" at bounding box center [684, 32] width 730 height 18
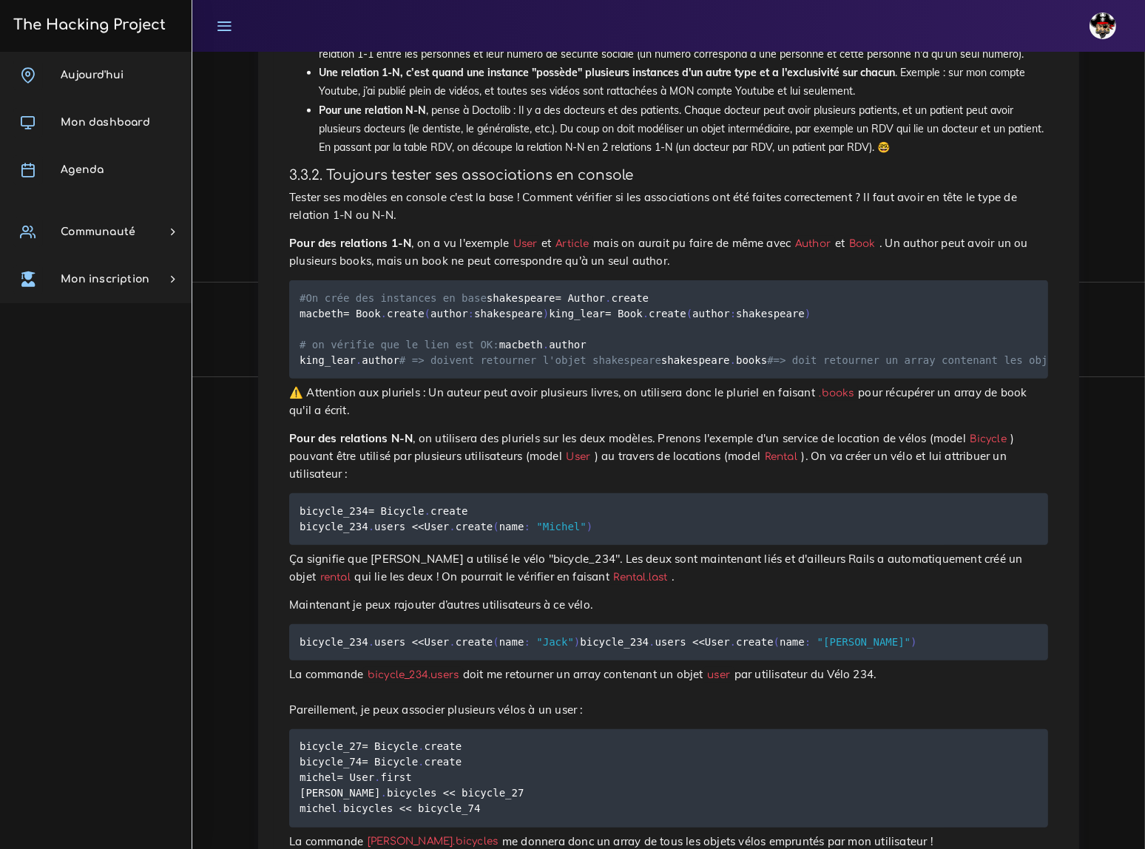
scroll to position [7463, 0]
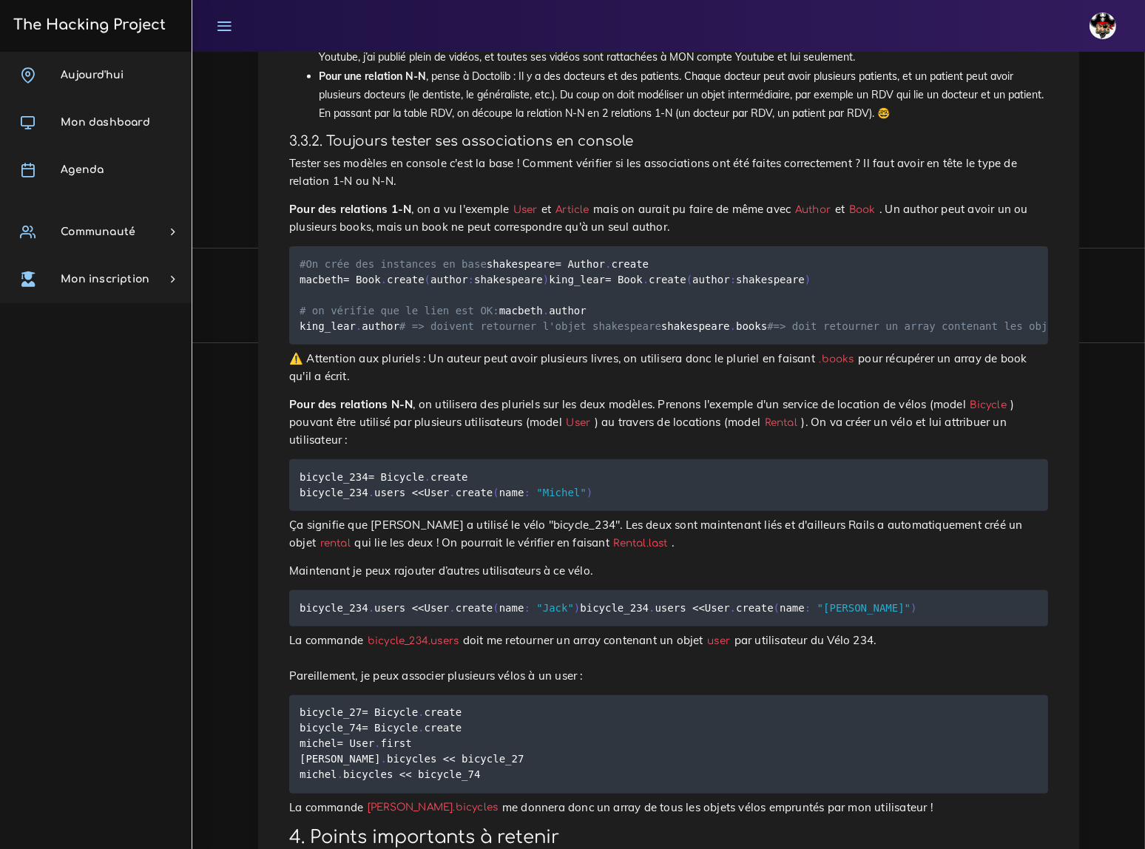
drag, startPoint x: 306, startPoint y: 295, endPoint x: 402, endPoint y: 299, distance: 96.3
drag, startPoint x: 305, startPoint y: 312, endPoint x: 408, endPoint y: 311, distance: 102.9
drag, startPoint x: 304, startPoint y: 329, endPoint x: 569, endPoint y: 329, distance: 264.9
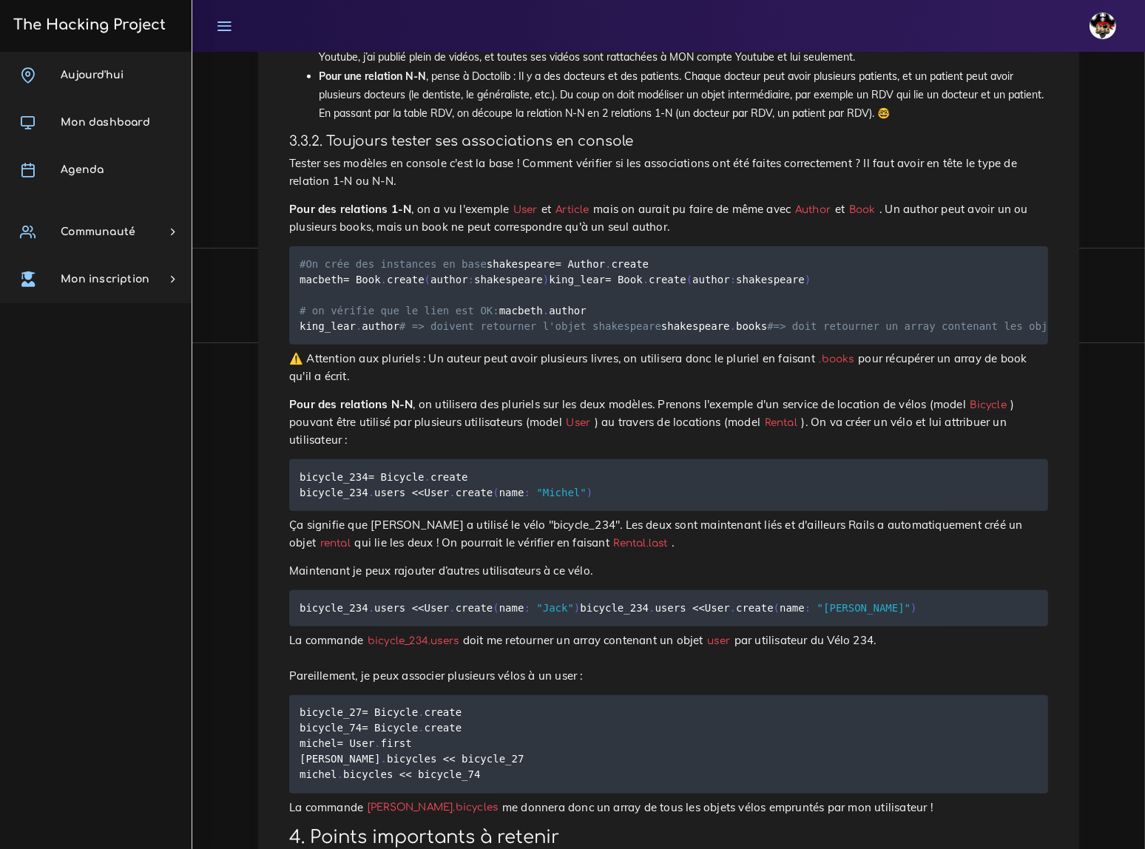
drag, startPoint x: 306, startPoint y: 374, endPoint x: 354, endPoint y: 374, distance: 48.8
drag, startPoint x: 306, startPoint y: 421, endPoint x: 362, endPoint y: 422, distance: 56.2
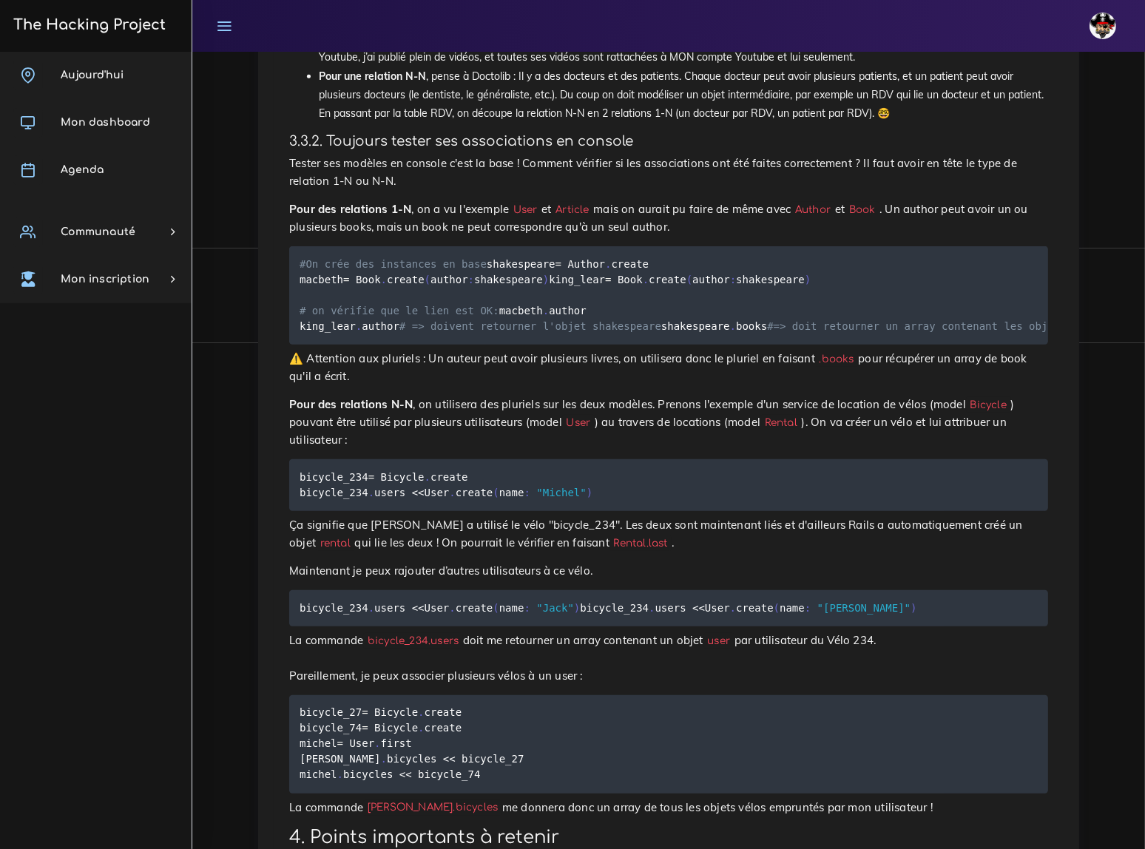
drag, startPoint x: 305, startPoint y: 466, endPoint x: 365, endPoint y: 466, distance: 59.9
drag, startPoint x: 305, startPoint y: 515, endPoint x: 376, endPoint y: 518, distance: 71.1
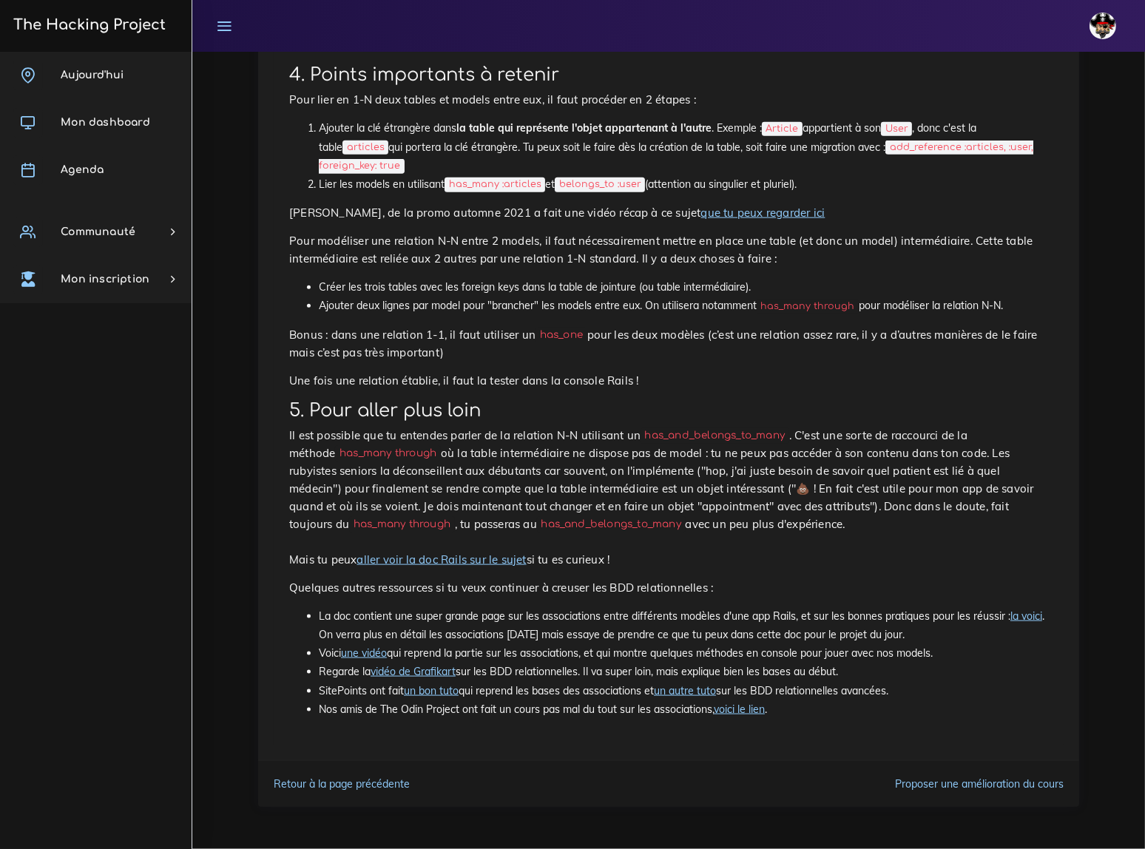
scroll to position [8924, 0]
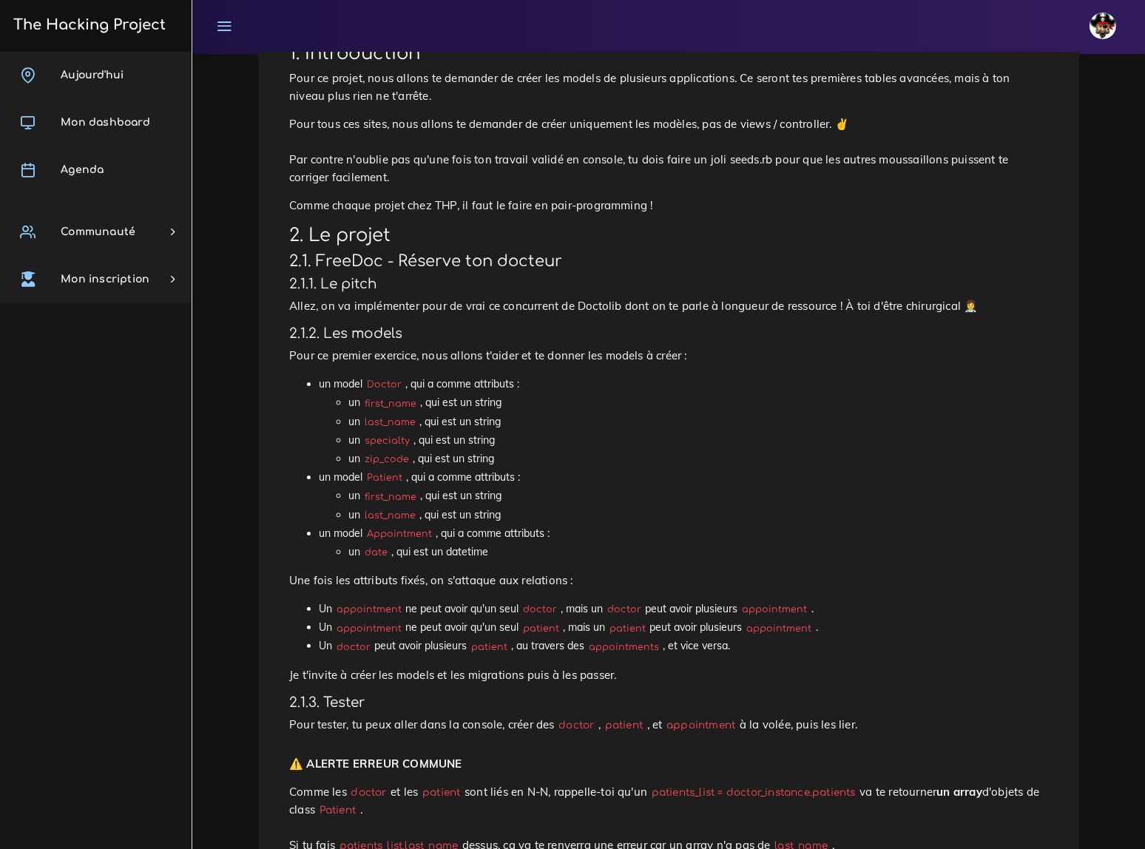
scroll to position [269, 0]
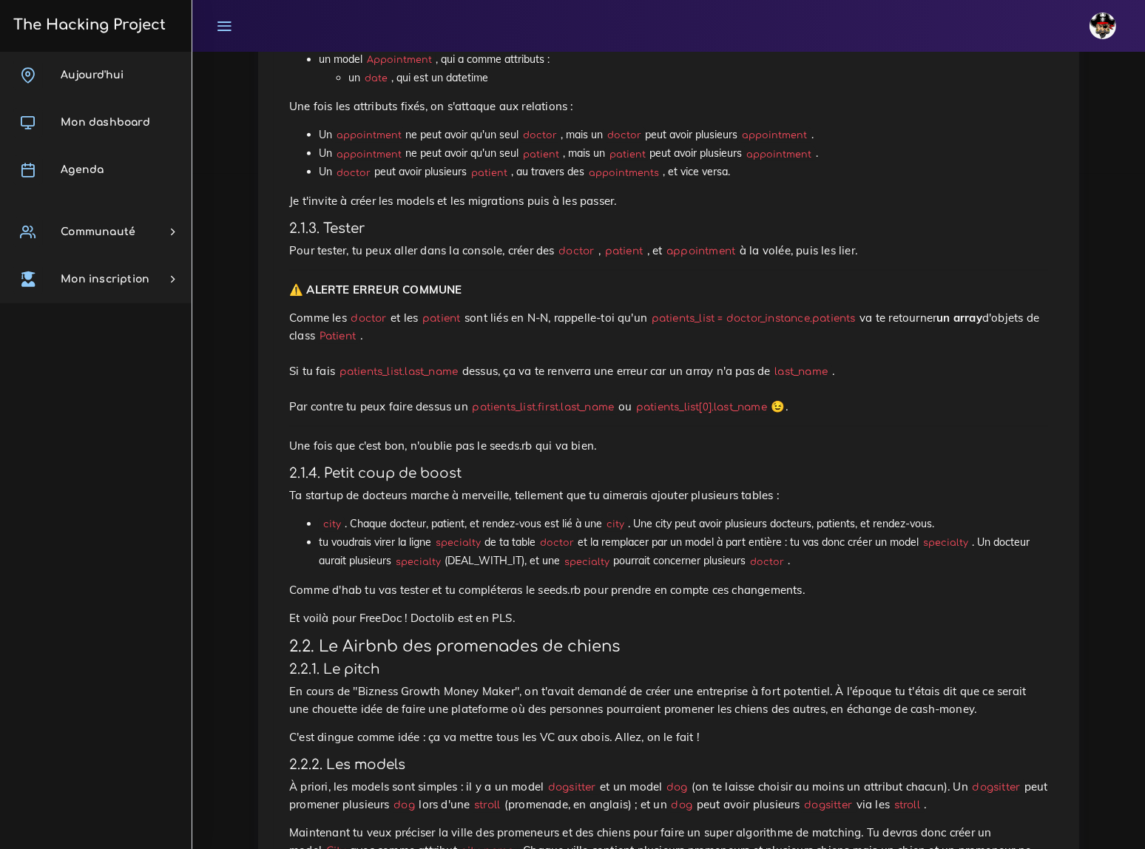
scroll to position [673, 0]
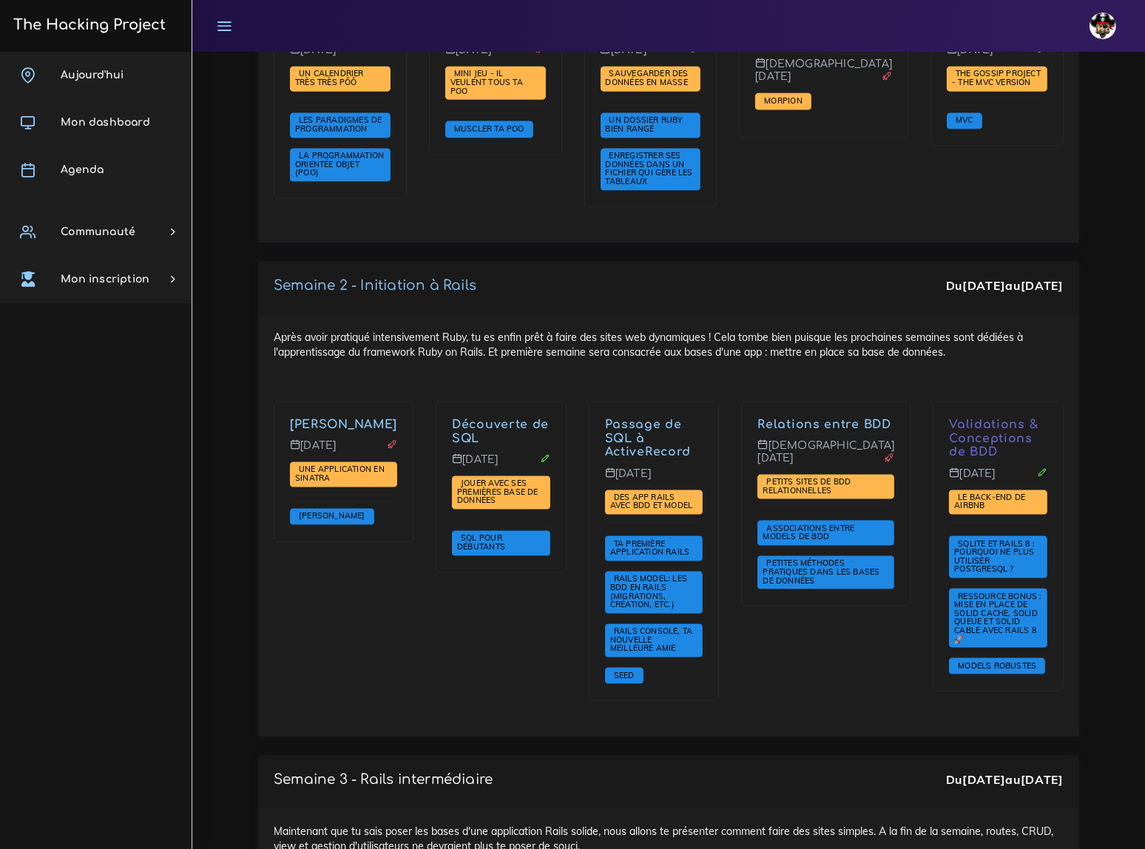
scroll to position [2220, 0]
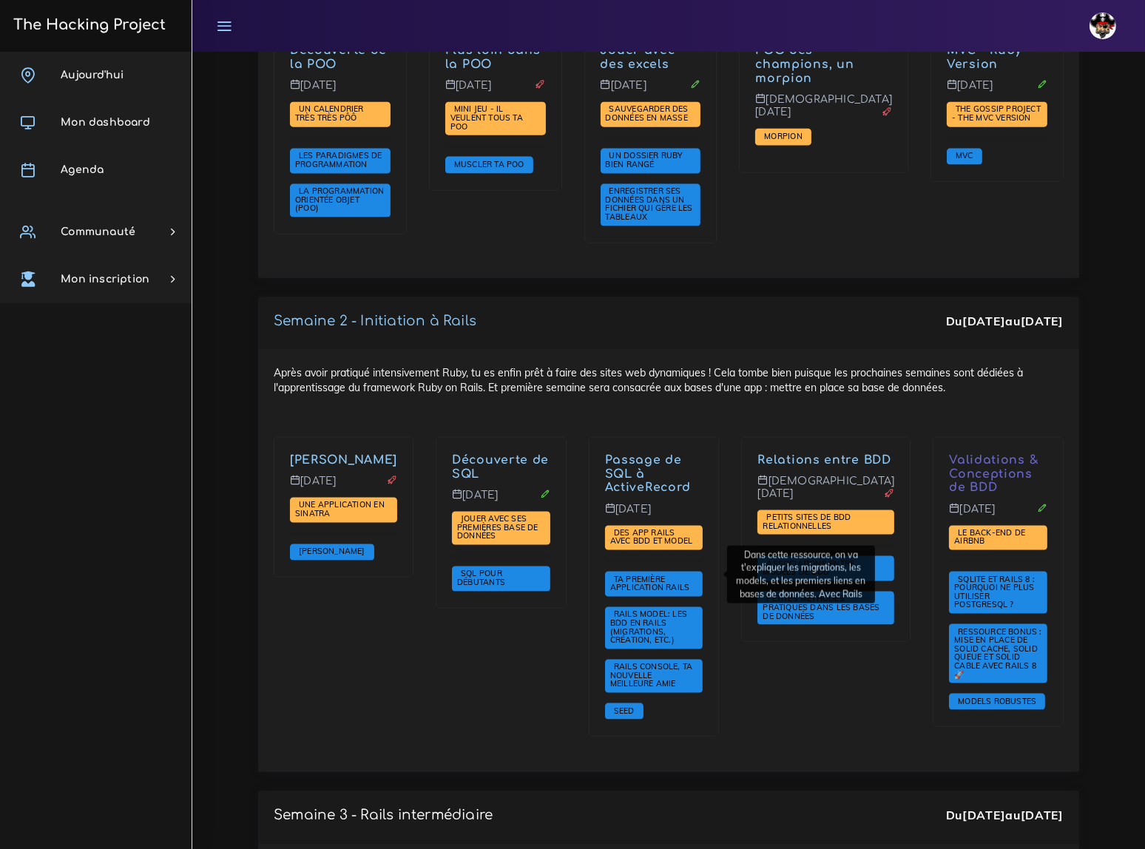
click at [829, 672] on div "Relations entre BDD Jeudi 2 oct. Petits sites de BDD relationnelles Association…" at bounding box center [826, 597] width 192 height 320
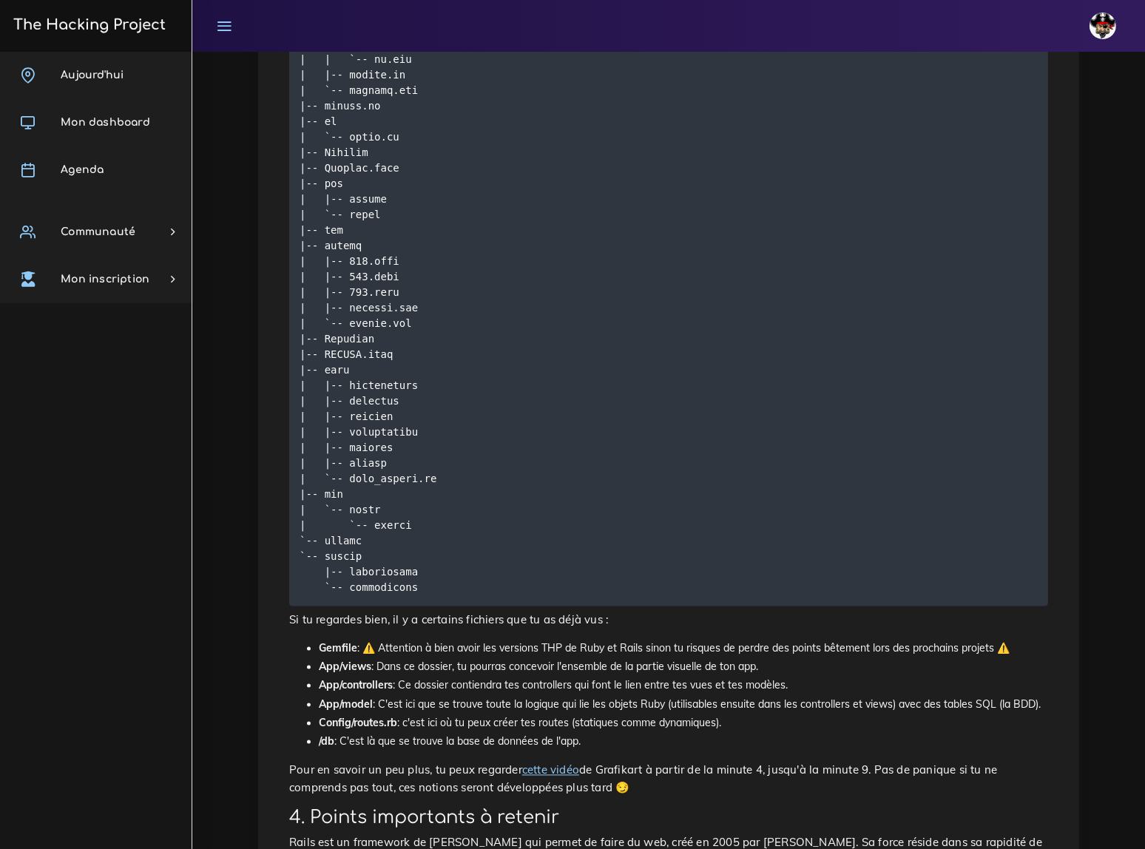
scroll to position [2952, 0]
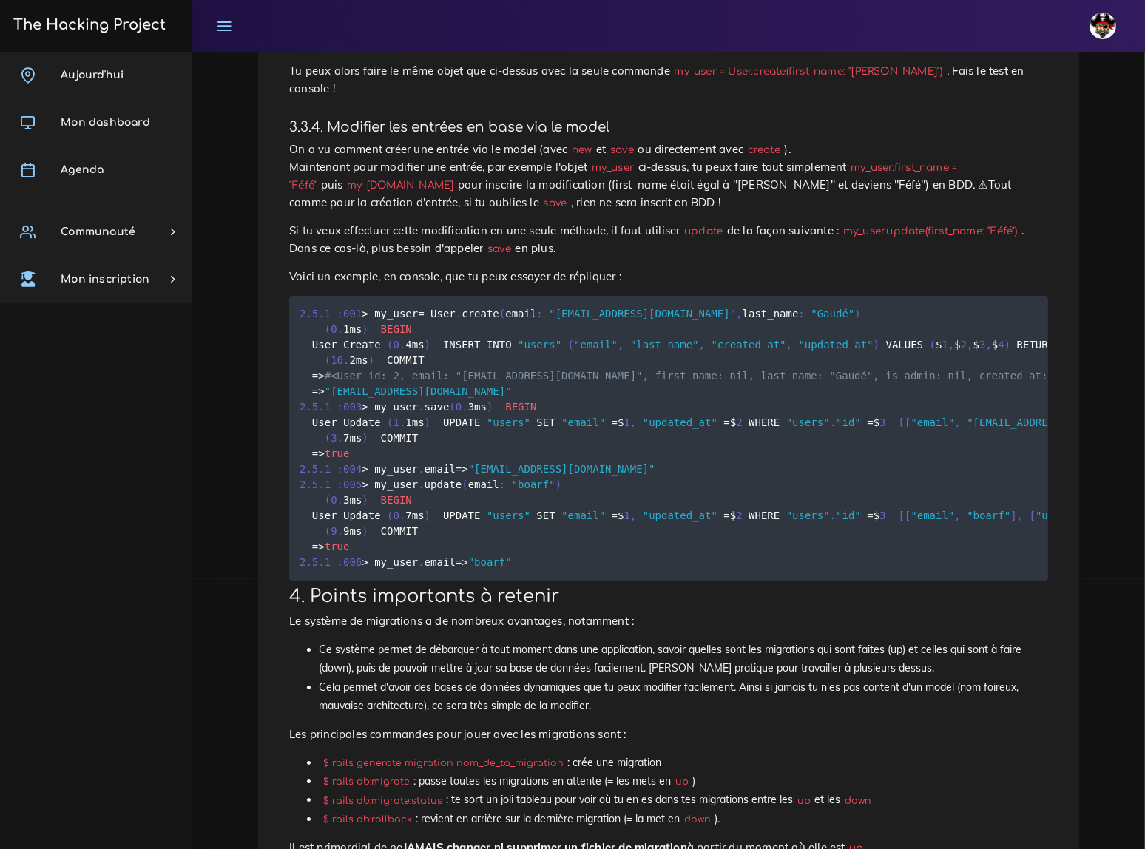
scroll to position [5959, 0]
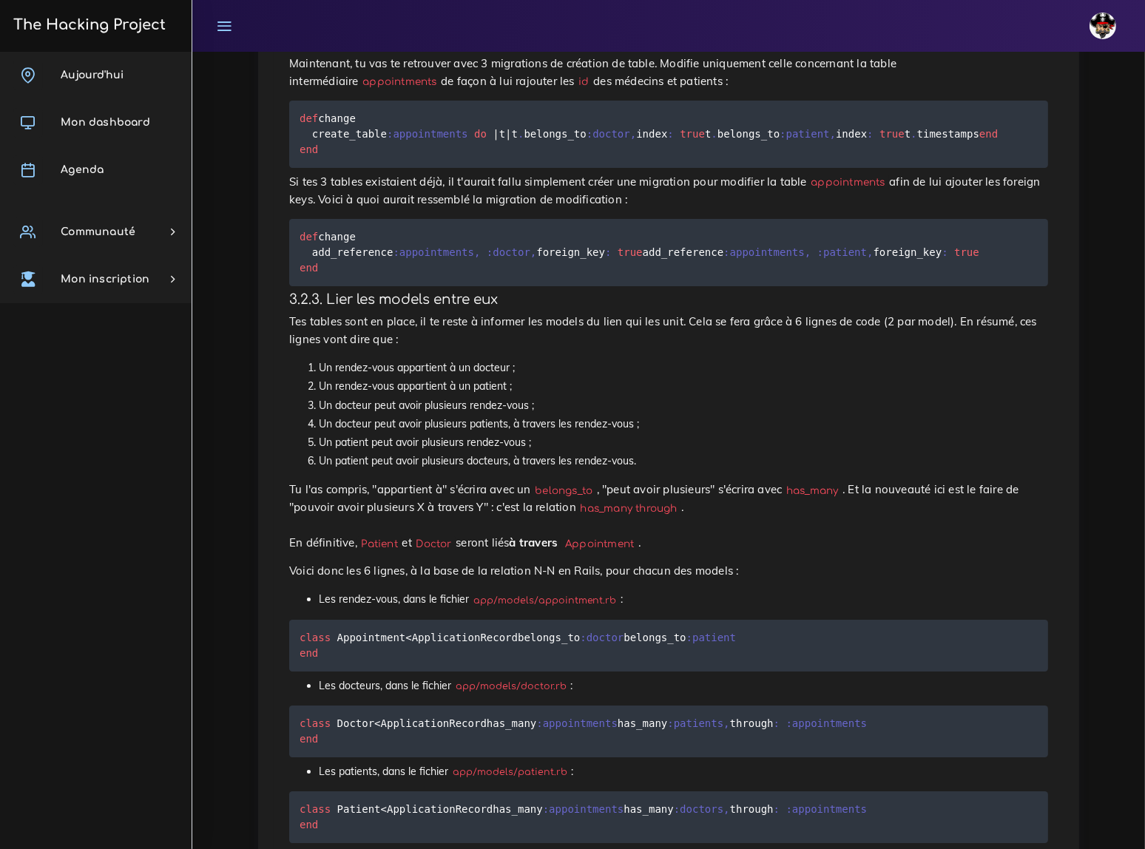
scroll to position [5964, 0]
